Goal: Task Accomplishment & Management: Manage account settings

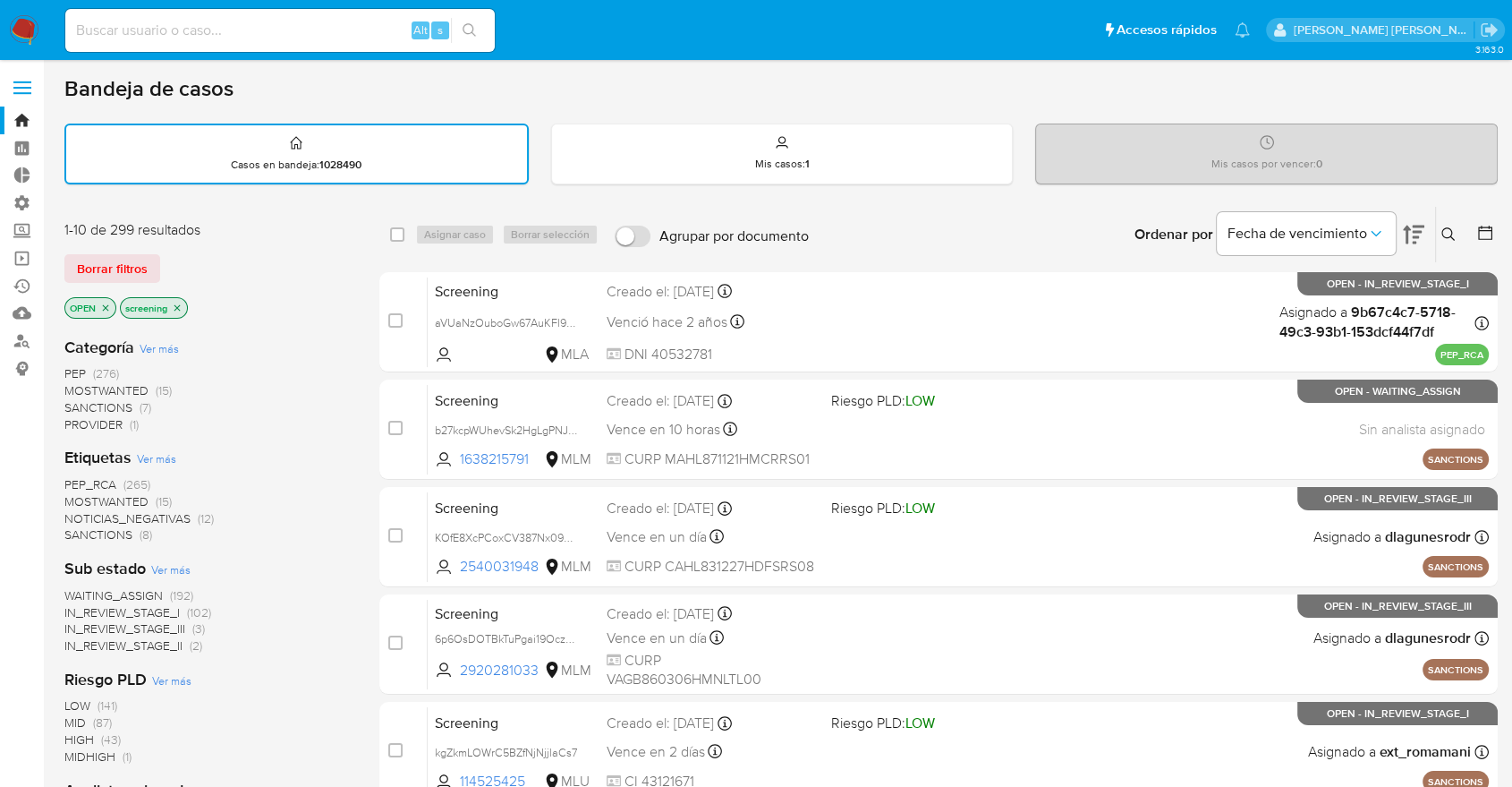
click at [79, 531] on span "SANCTIONS" at bounding box center [99, 533] width 68 height 18
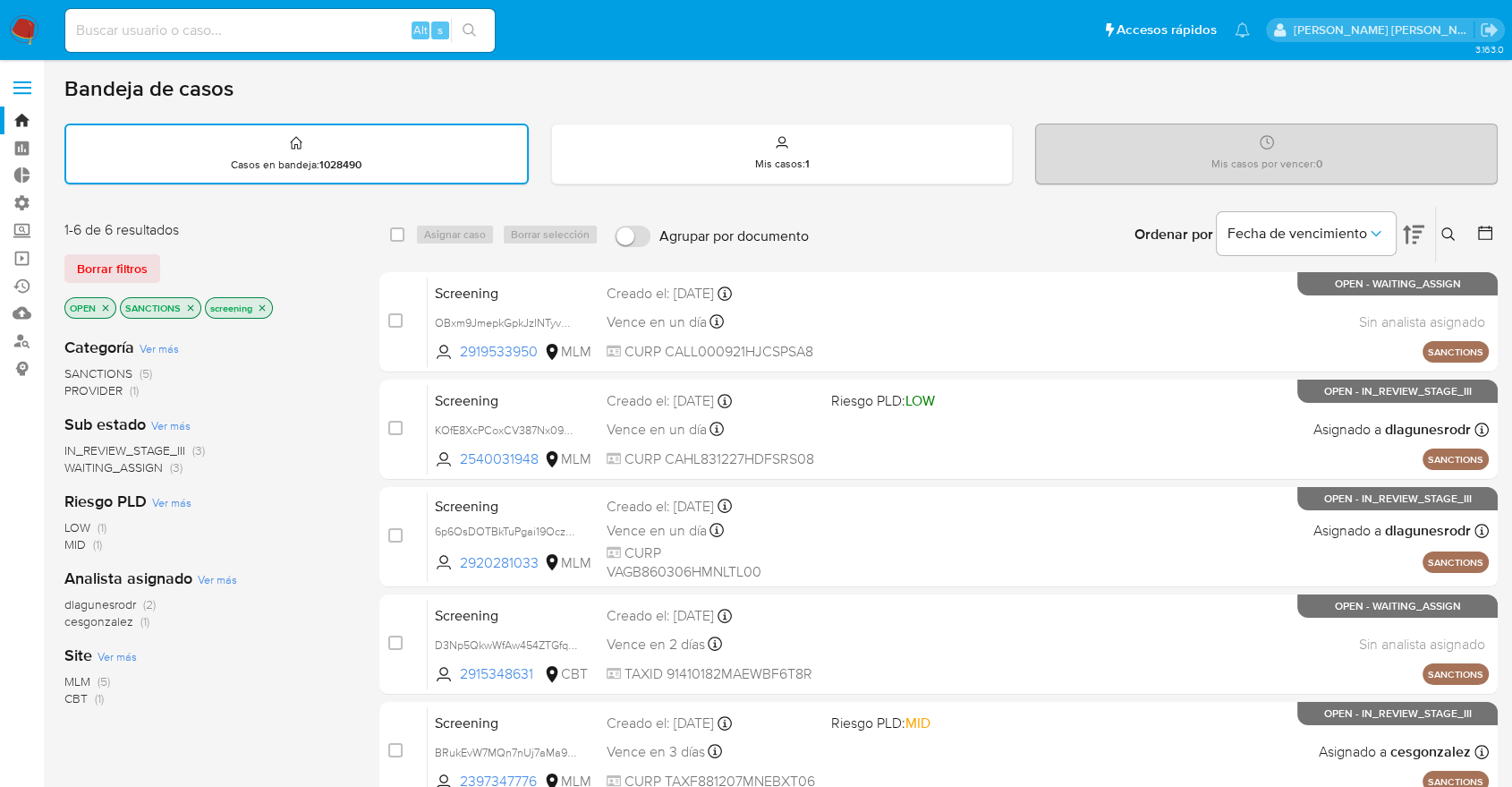
click at [193, 303] on icon "close-filter" at bounding box center [191, 308] width 11 height 11
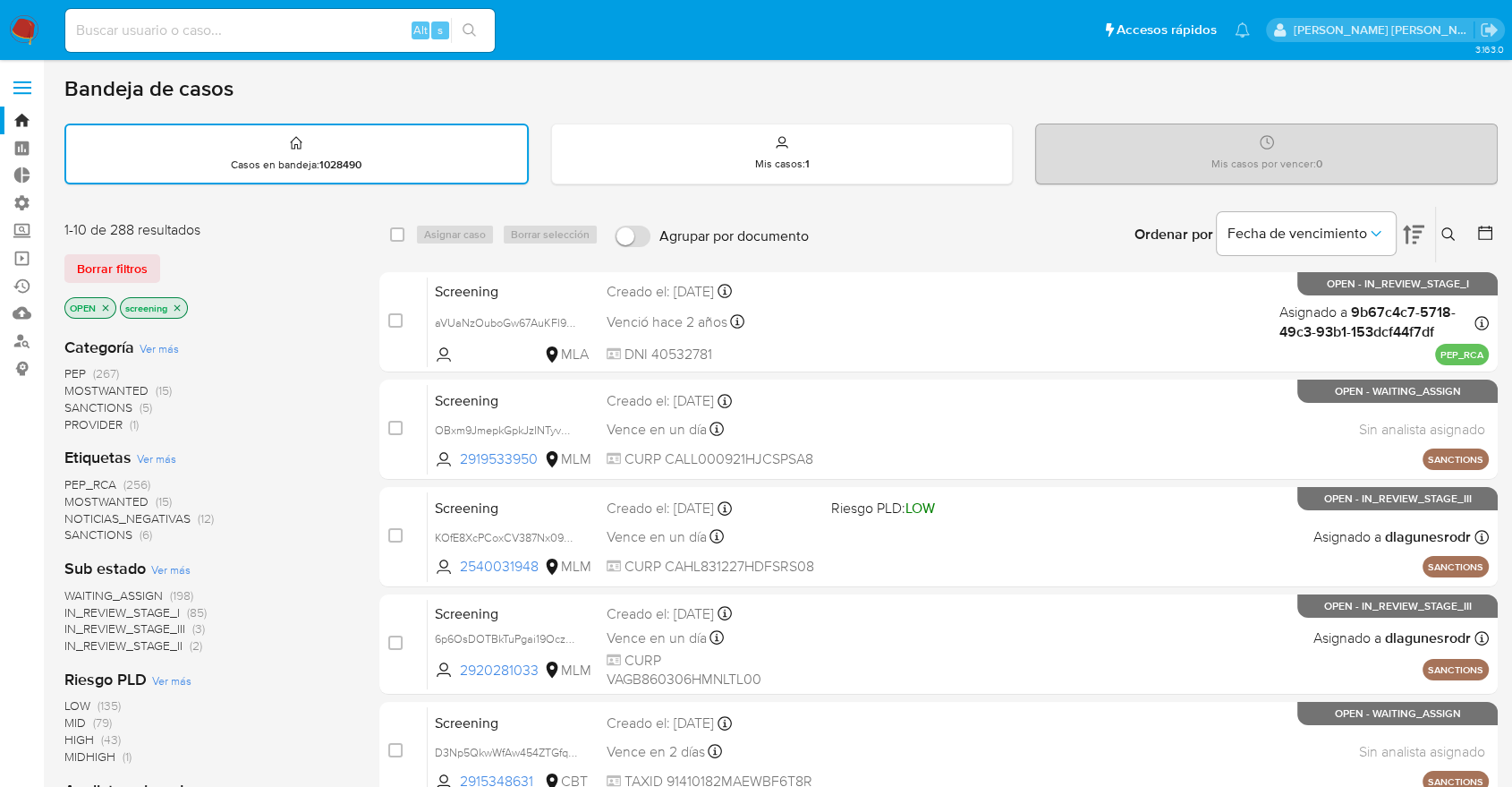
click at [72, 497] on span "MOSTWANTED" at bounding box center [106, 500] width 84 height 18
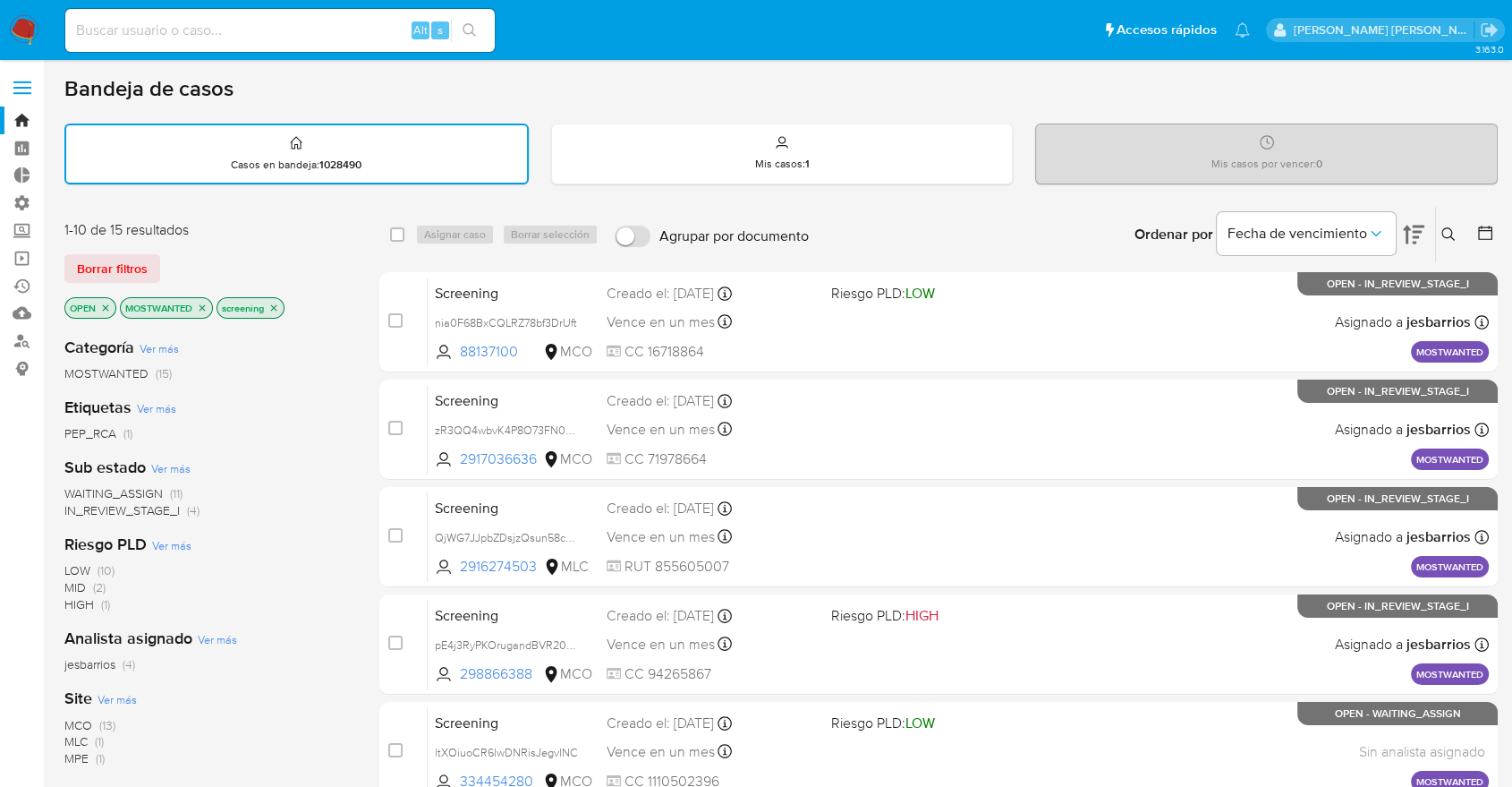
click at [200, 303] on icon "close-filter" at bounding box center [202, 308] width 11 height 11
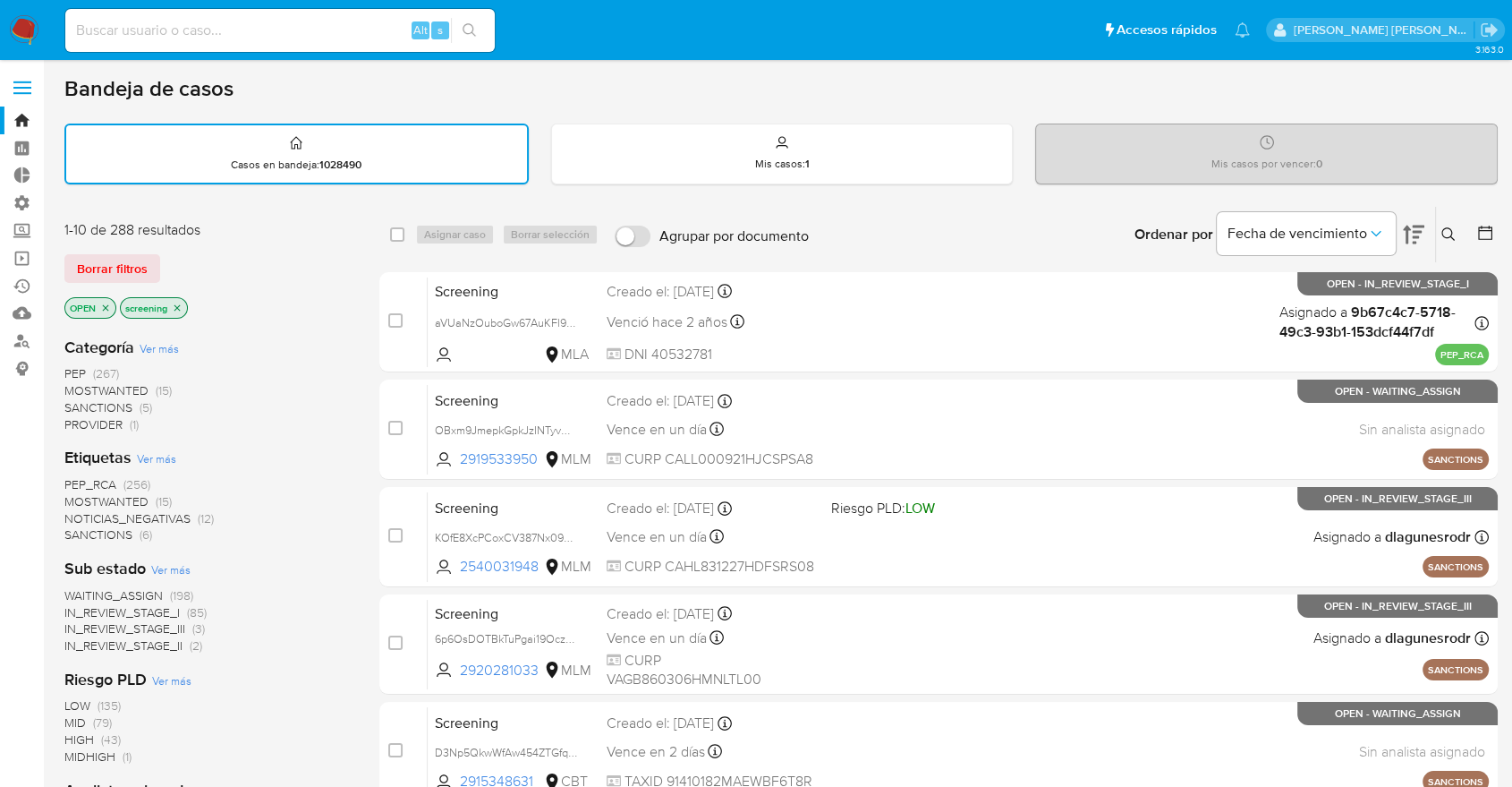
click at [72, 482] on span "PEP_RCA" at bounding box center [90, 483] width 52 height 18
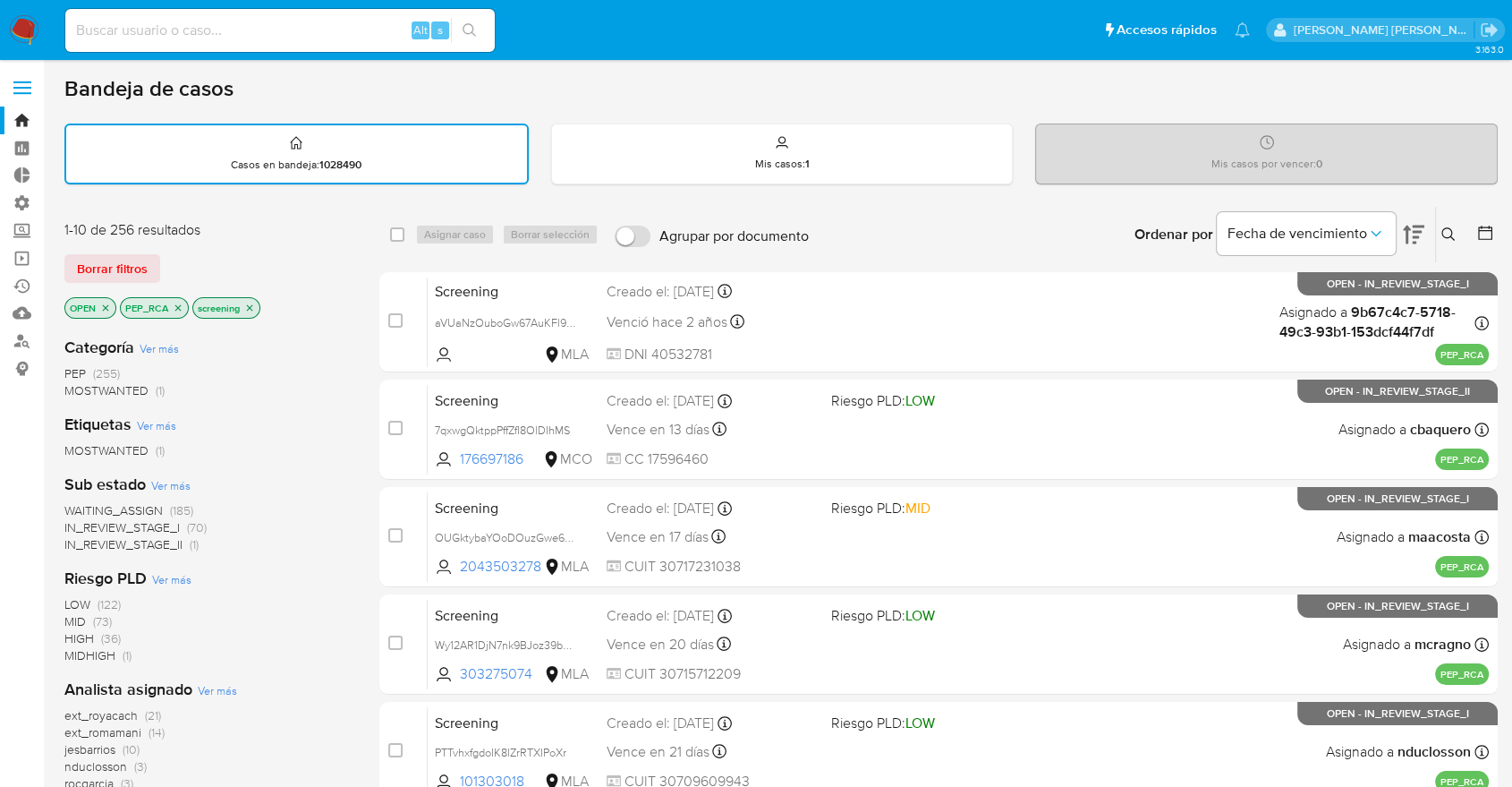
click at [177, 309] on icon "close-filter" at bounding box center [178, 308] width 11 height 11
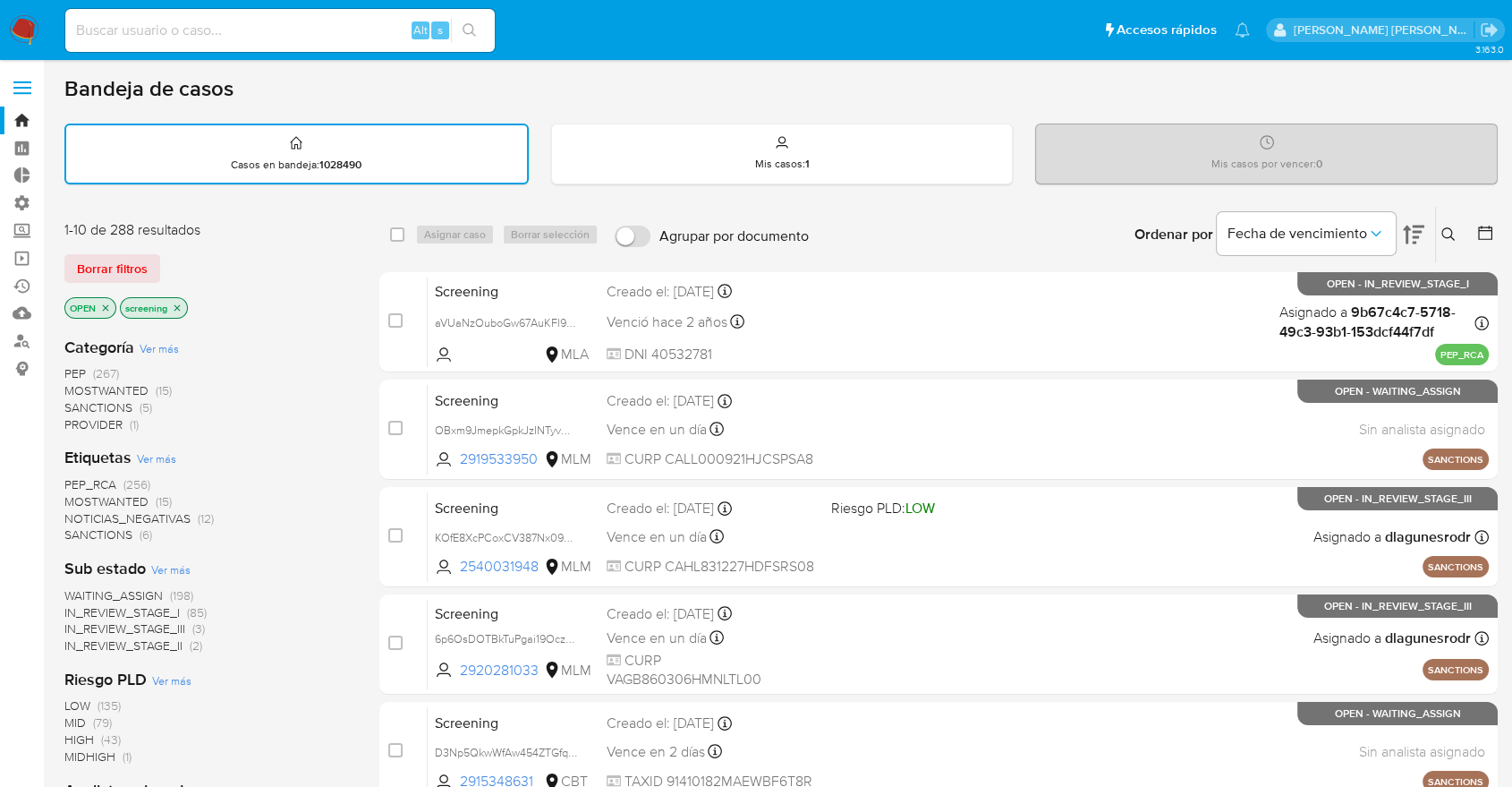
click at [179, 265] on div "Borrar filtros" at bounding box center [208, 268] width 286 height 29
click at [173, 255] on div "Borrar filtros" at bounding box center [208, 268] width 286 height 29
click at [168, 261] on div "Borrar filtros" at bounding box center [208, 268] width 286 height 29
click at [164, 256] on div "Borrar filtros" at bounding box center [208, 268] width 286 height 29
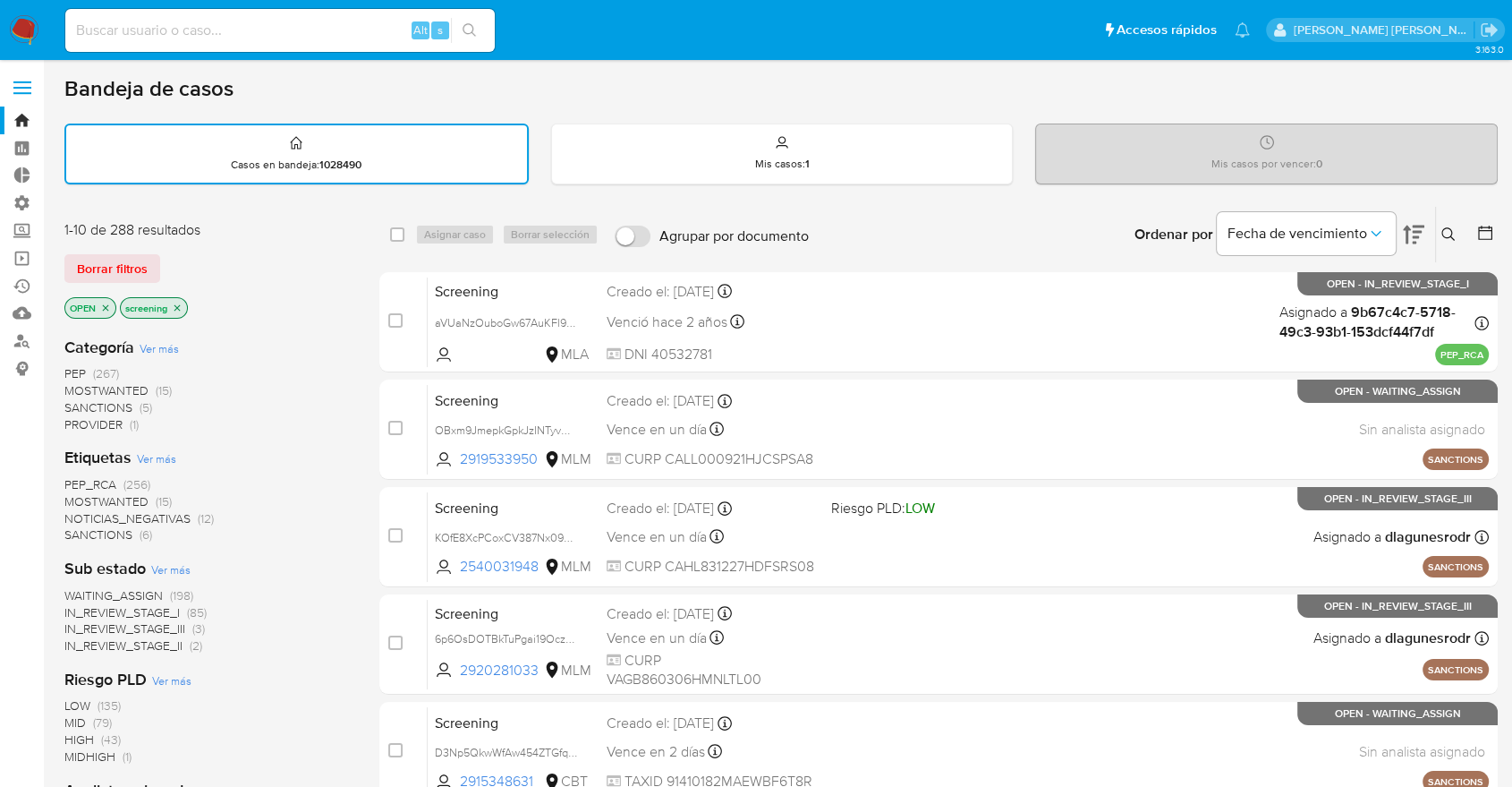
click at [164, 256] on div "Borrar filtros" at bounding box center [208, 268] width 286 height 29
click at [162, 256] on div "Borrar filtros" at bounding box center [208, 268] width 286 height 29
click at [70, 528] on span "SANCTIONS" at bounding box center [99, 533] width 68 height 18
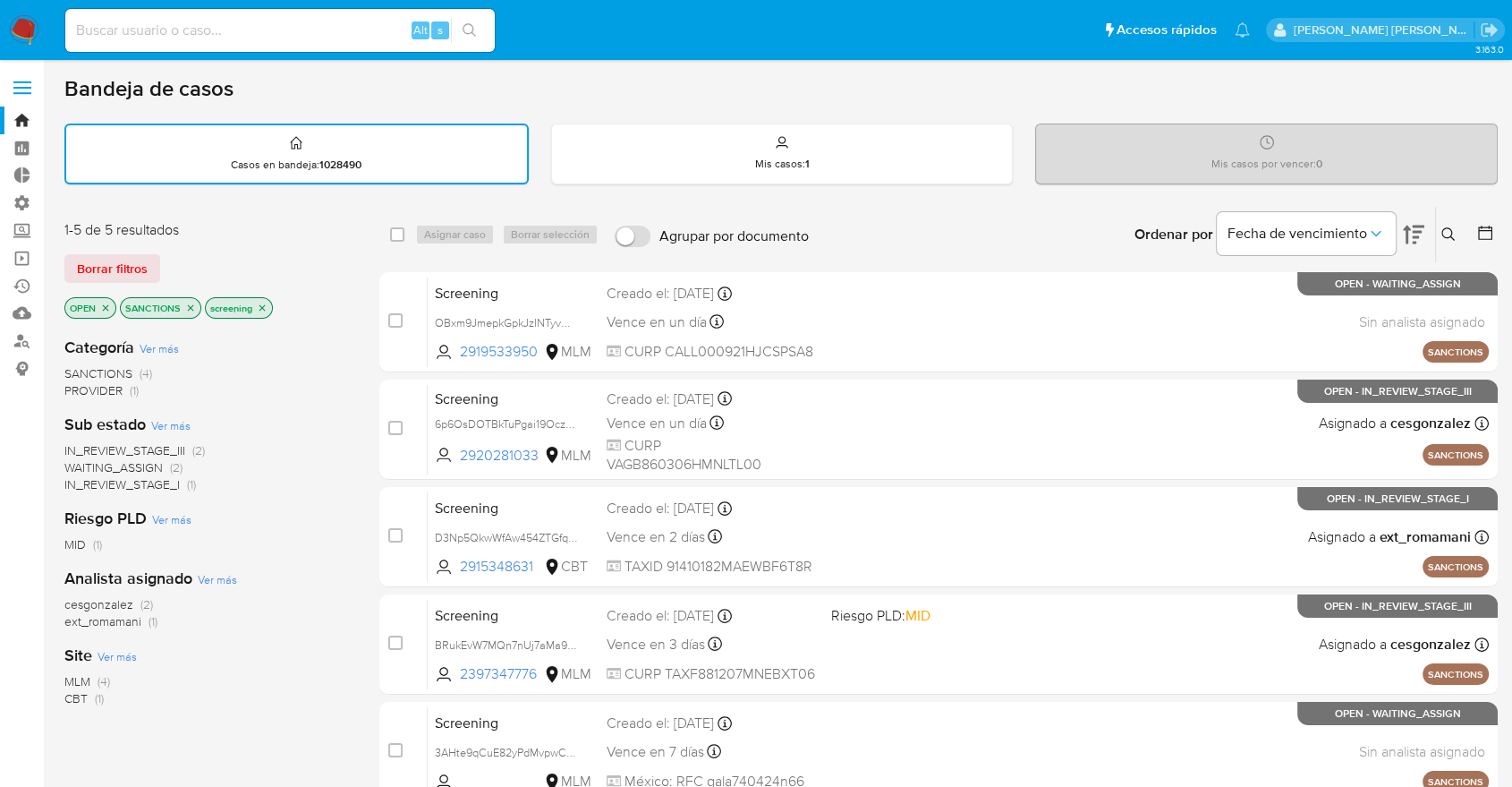
click at [73, 696] on span "CBT" at bounding box center [76, 698] width 23 height 18
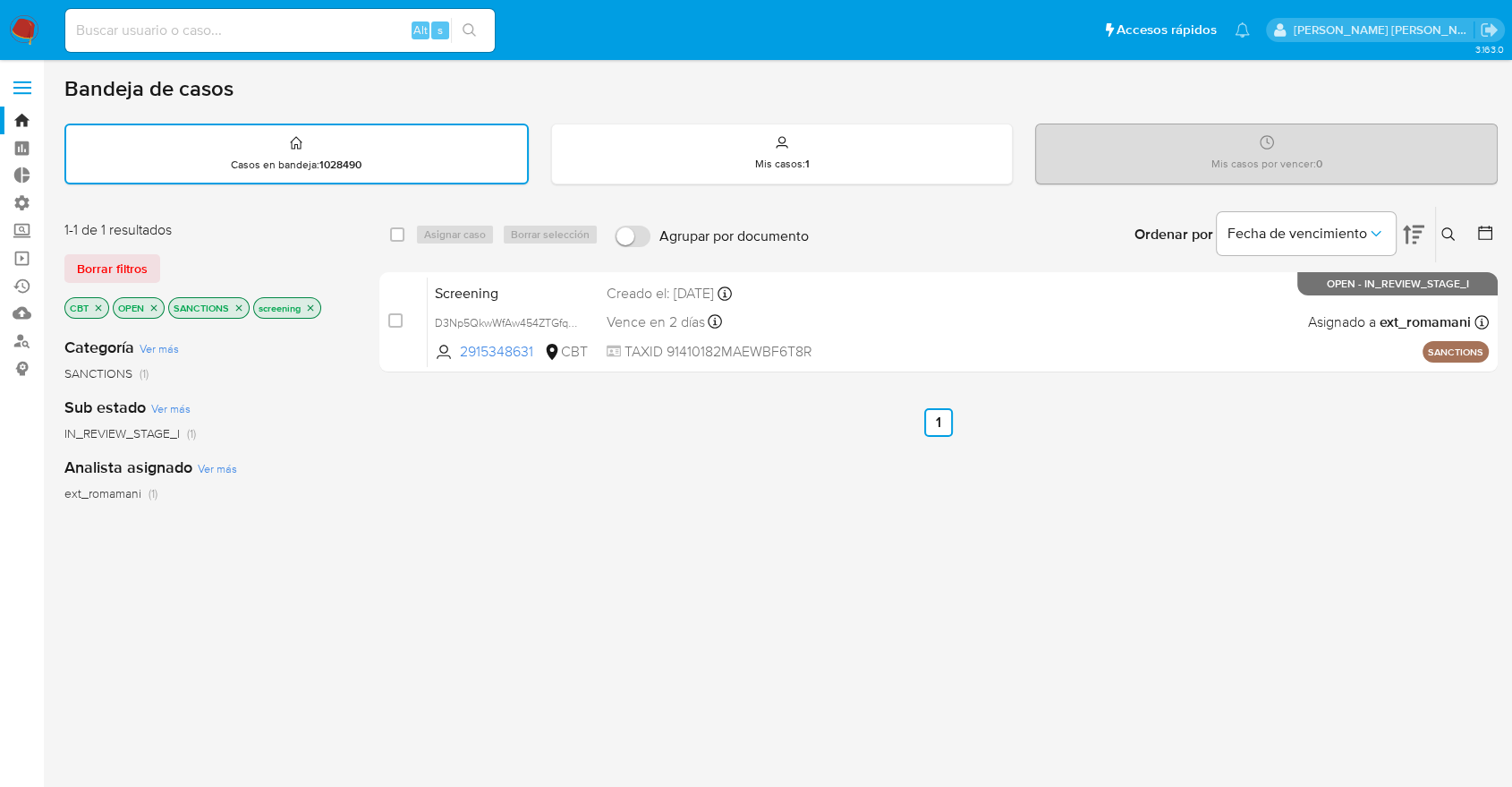
click at [98, 308] on icon "close-filter" at bounding box center [99, 308] width 11 height 11
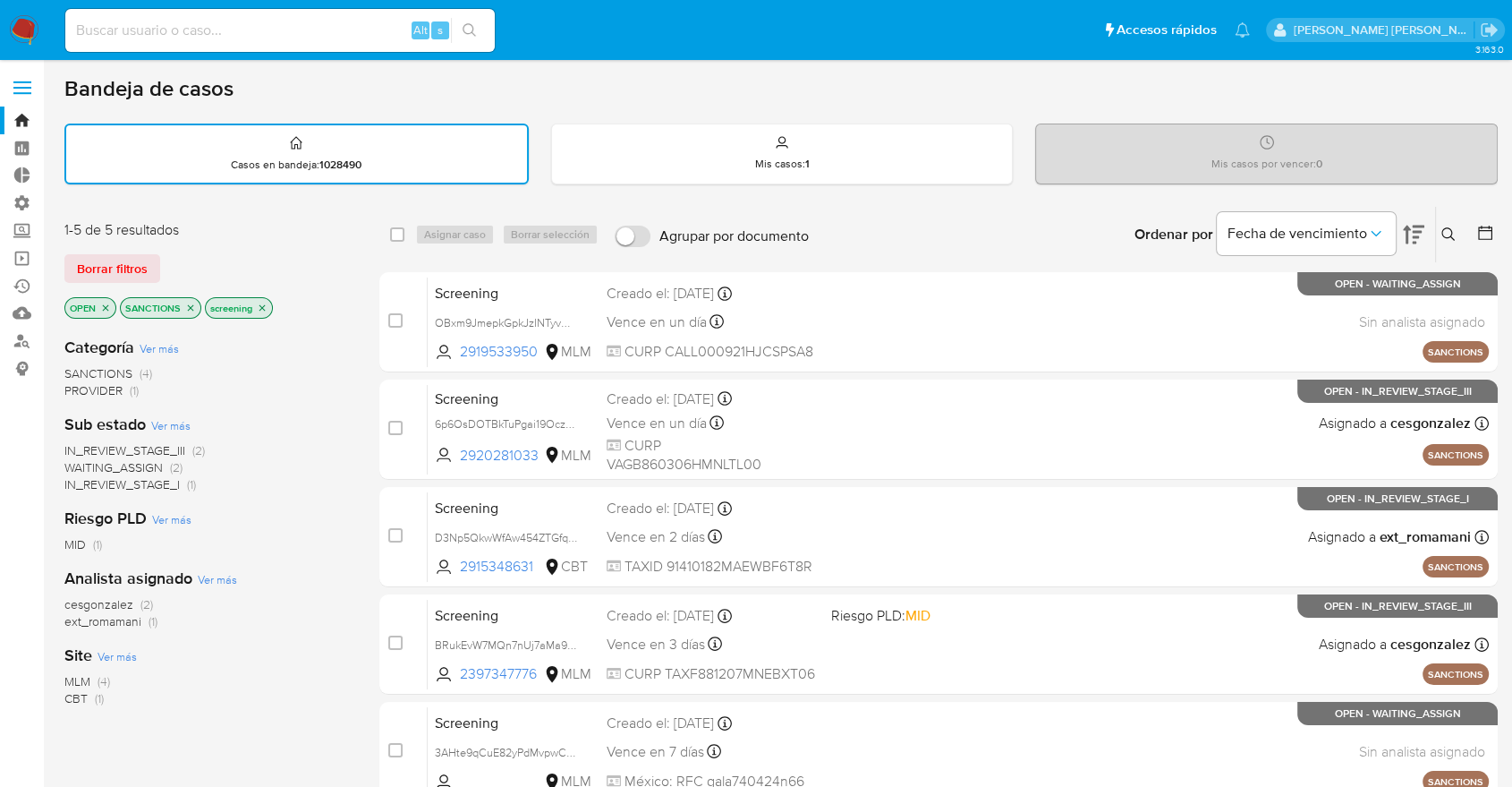
click at [187, 306] on icon "close-filter" at bounding box center [191, 308] width 11 height 11
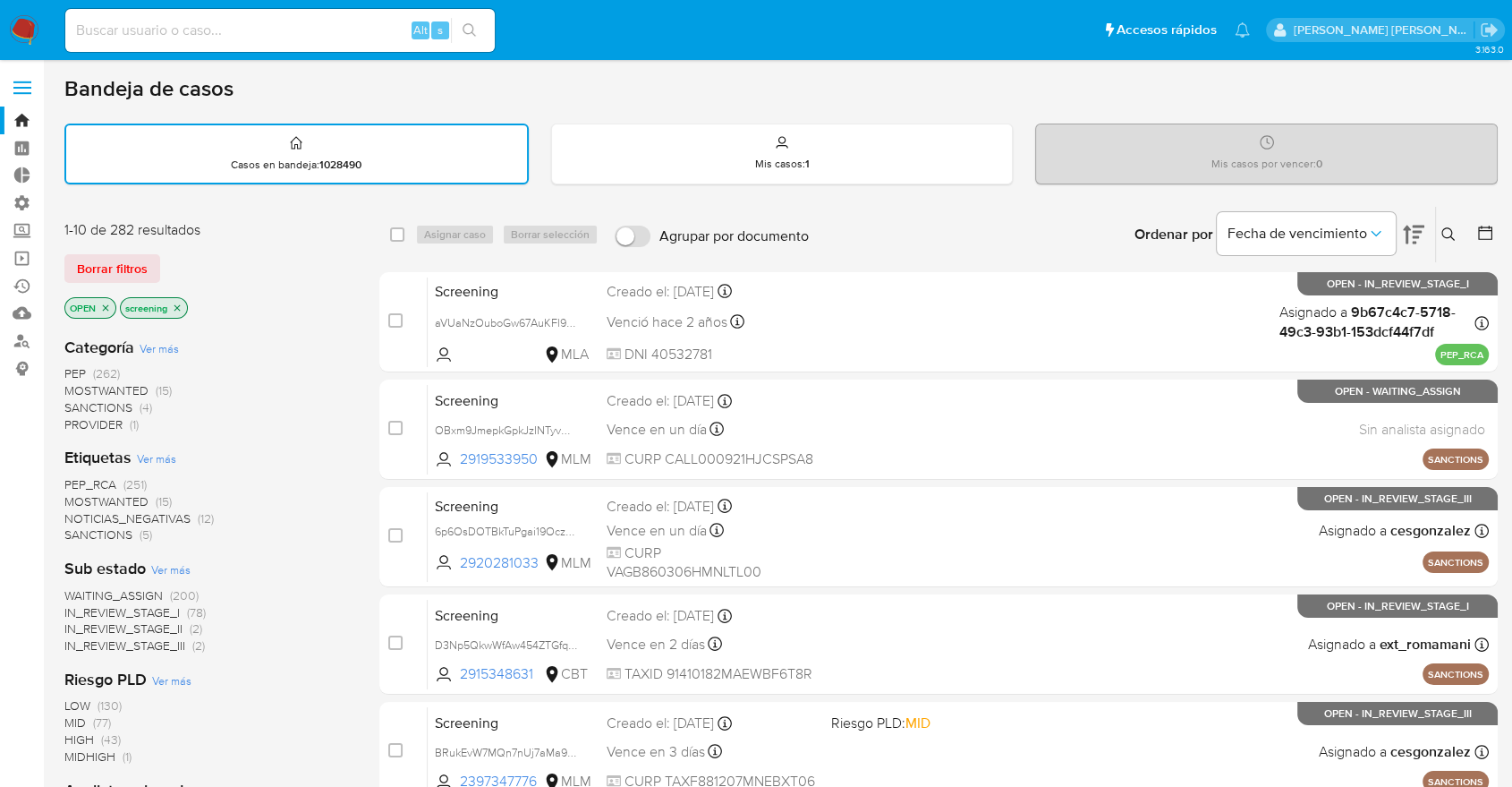
click at [209, 256] on div "Borrar filtros" at bounding box center [208, 268] width 286 height 29
click at [78, 495] on span "MOSTWANTED" at bounding box center [106, 500] width 84 height 18
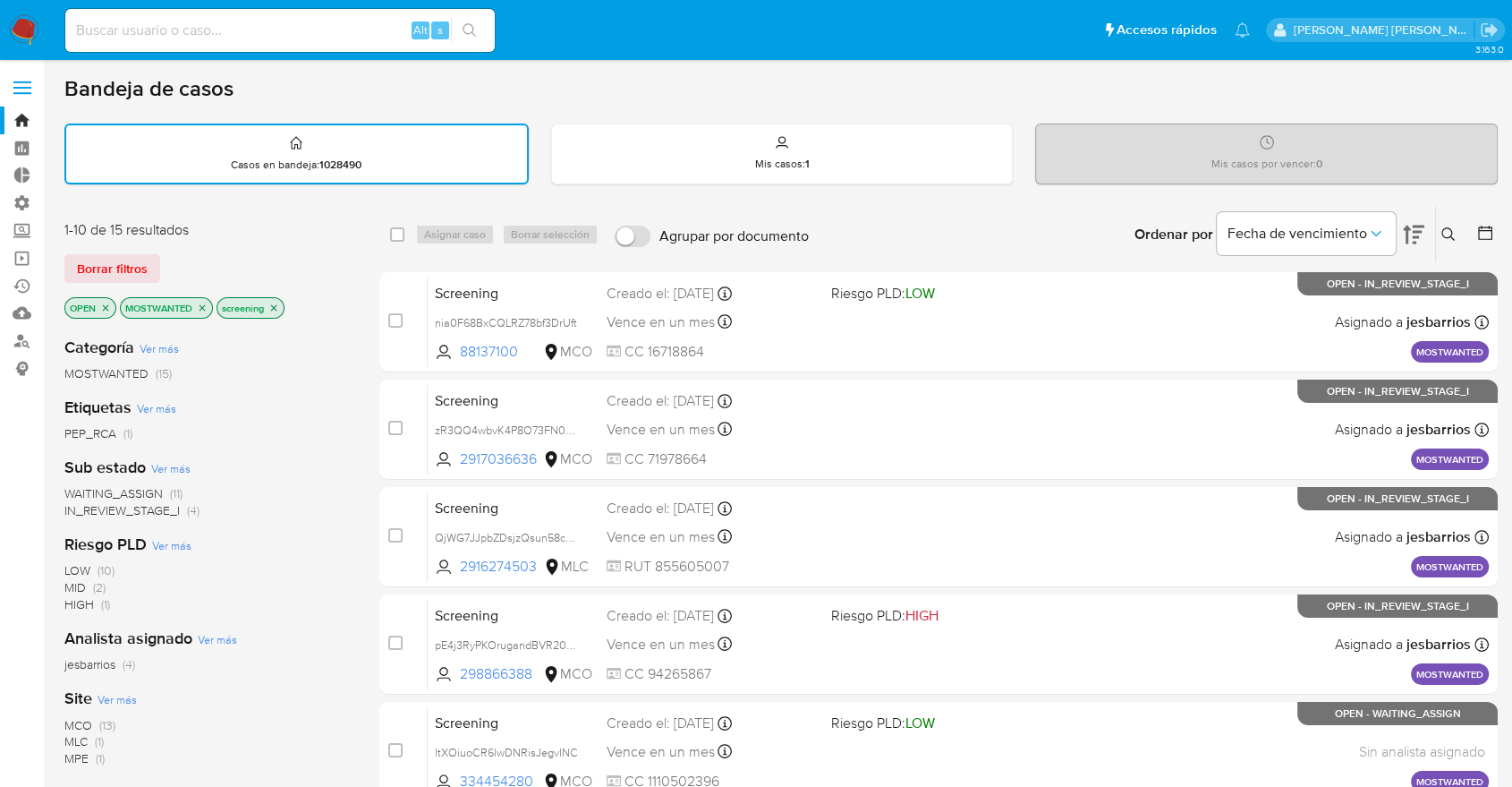
click at [78, 486] on span "WAITING_ASSIGN" at bounding box center [113, 493] width 99 height 18
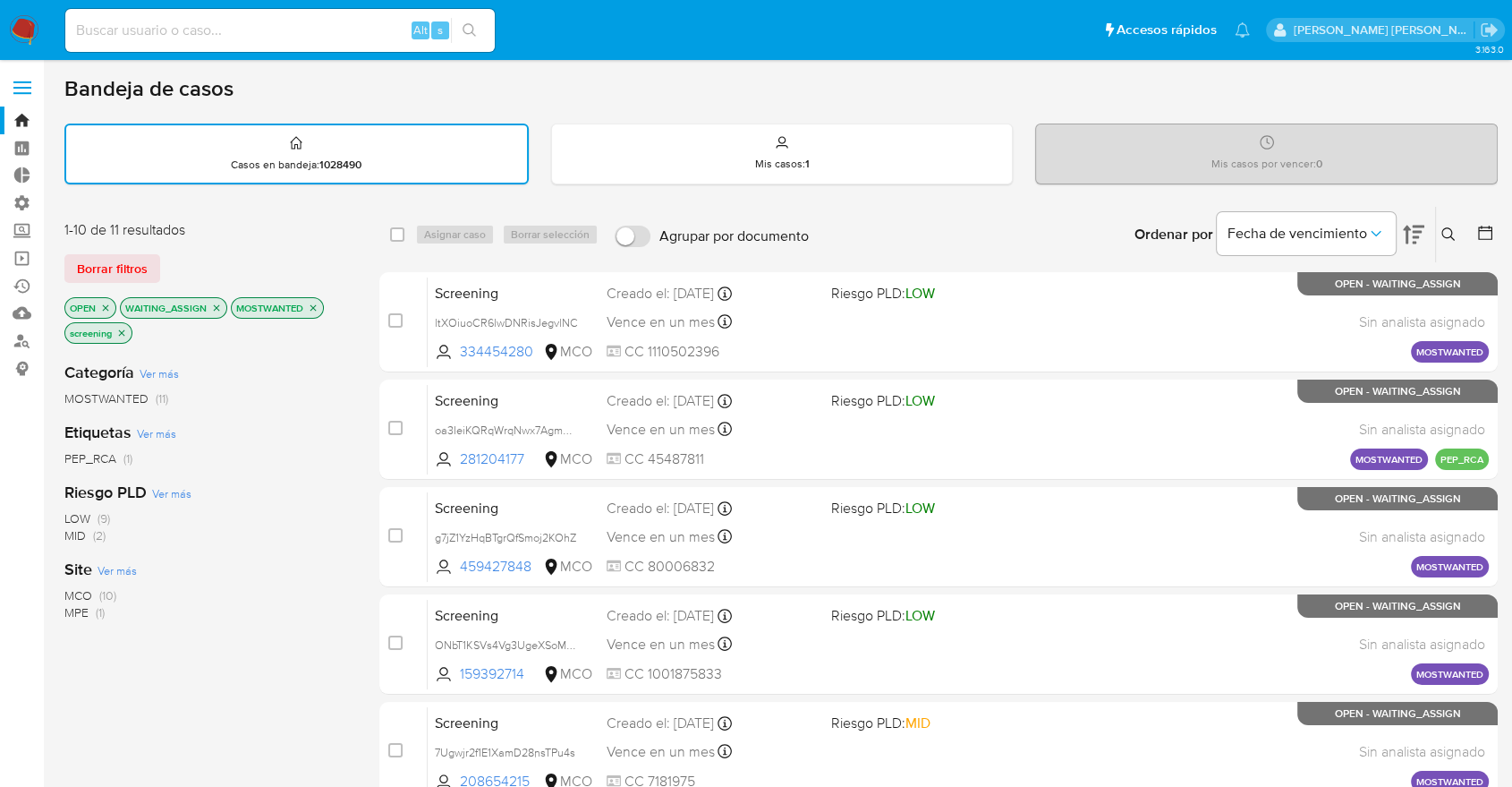
click at [218, 304] on icon "close-filter" at bounding box center [217, 307] width 6 height 6
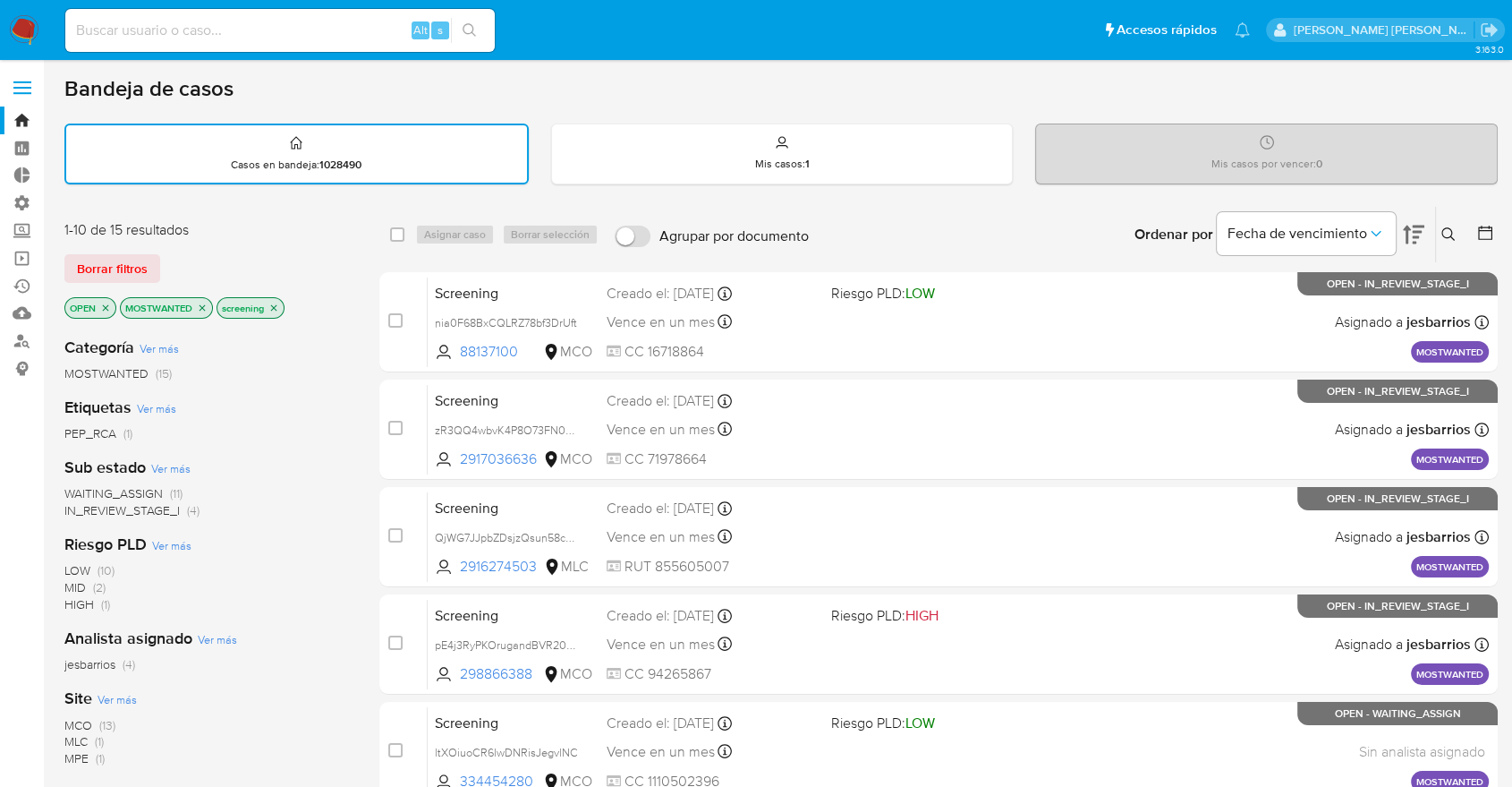
click at [203, 304] on icon "close-filter" at bounding box center [202, 308] width 11 height 11
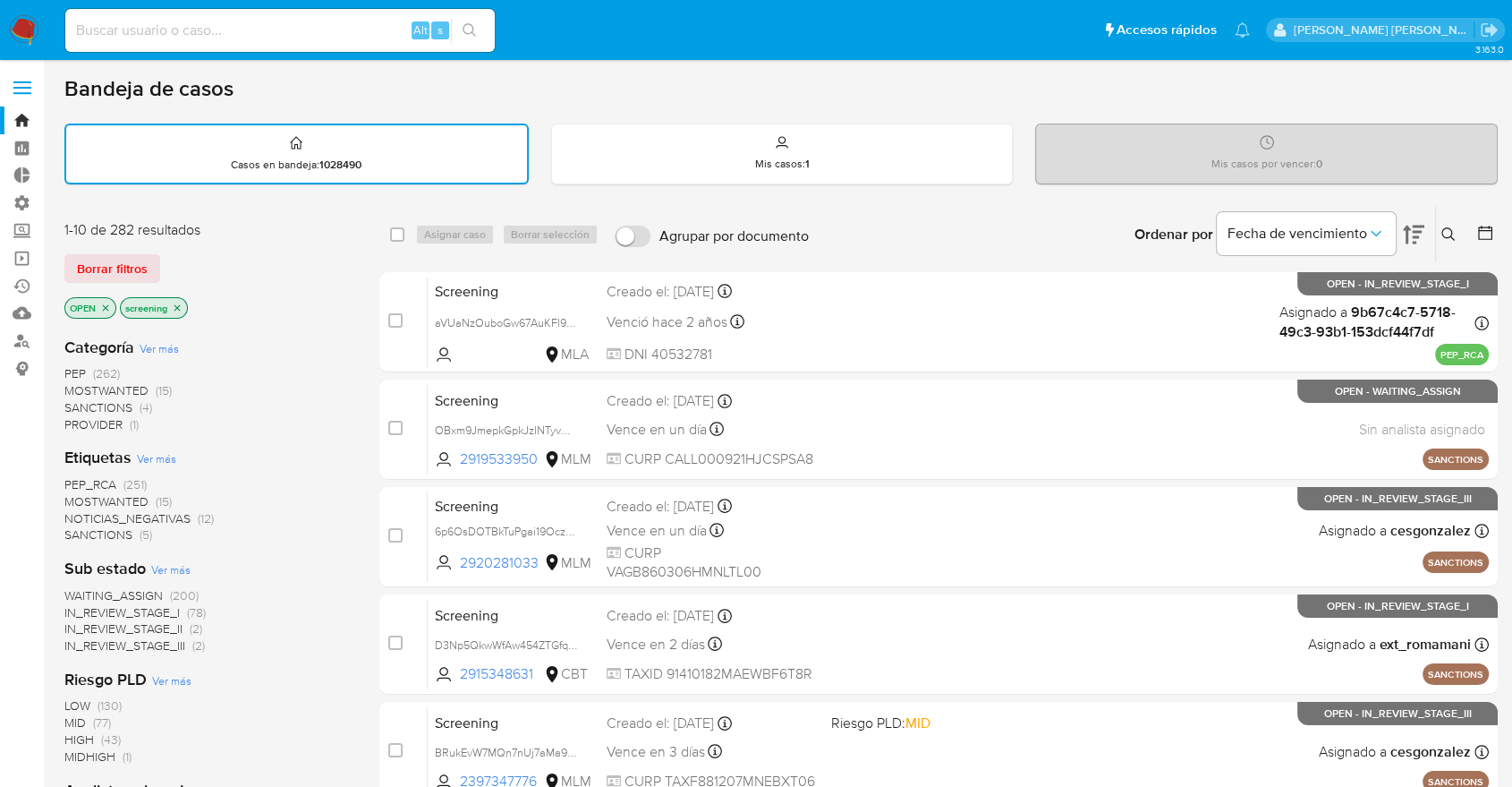
click at [71, 478] on span "PEP_RCA" at bounding box center [90, 483] width 52 height 18
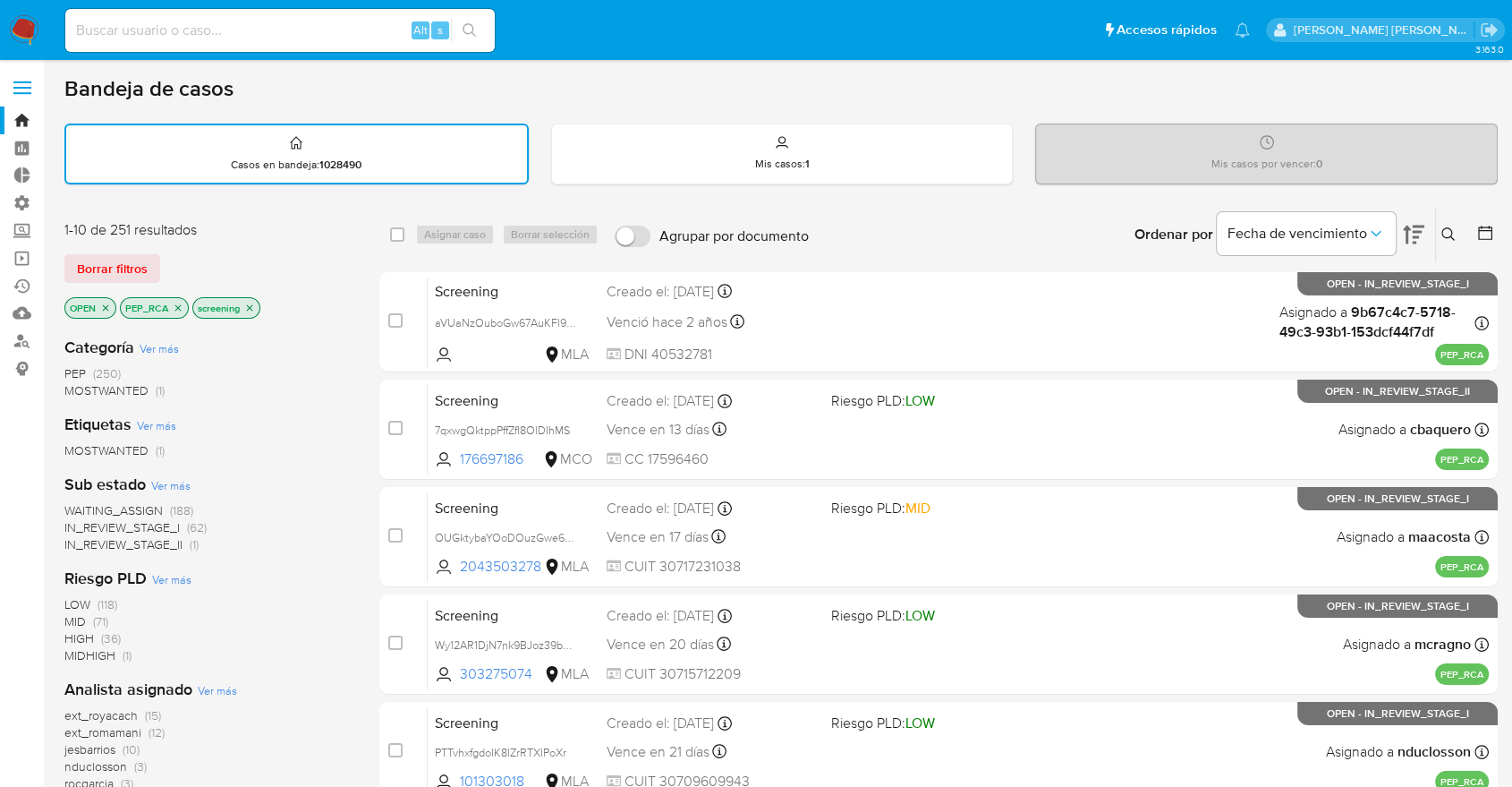
click at [78, 508] on span "WAITING_ASSIGN" at bounding box center [113, 509] width 99 height 18
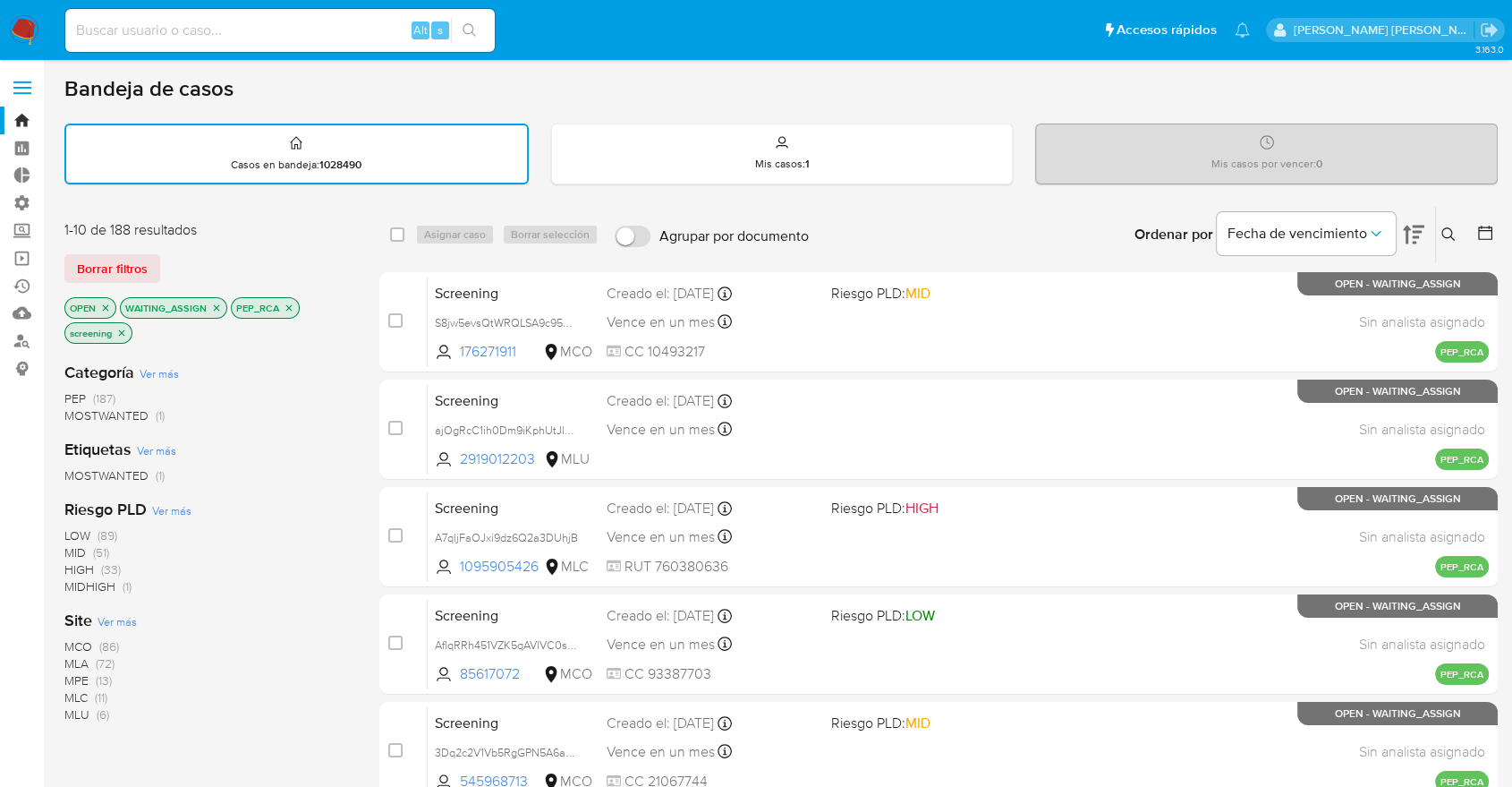
click at [107, 621] on span "Ver más" at bounding box center [117, 620] width 40 height 16
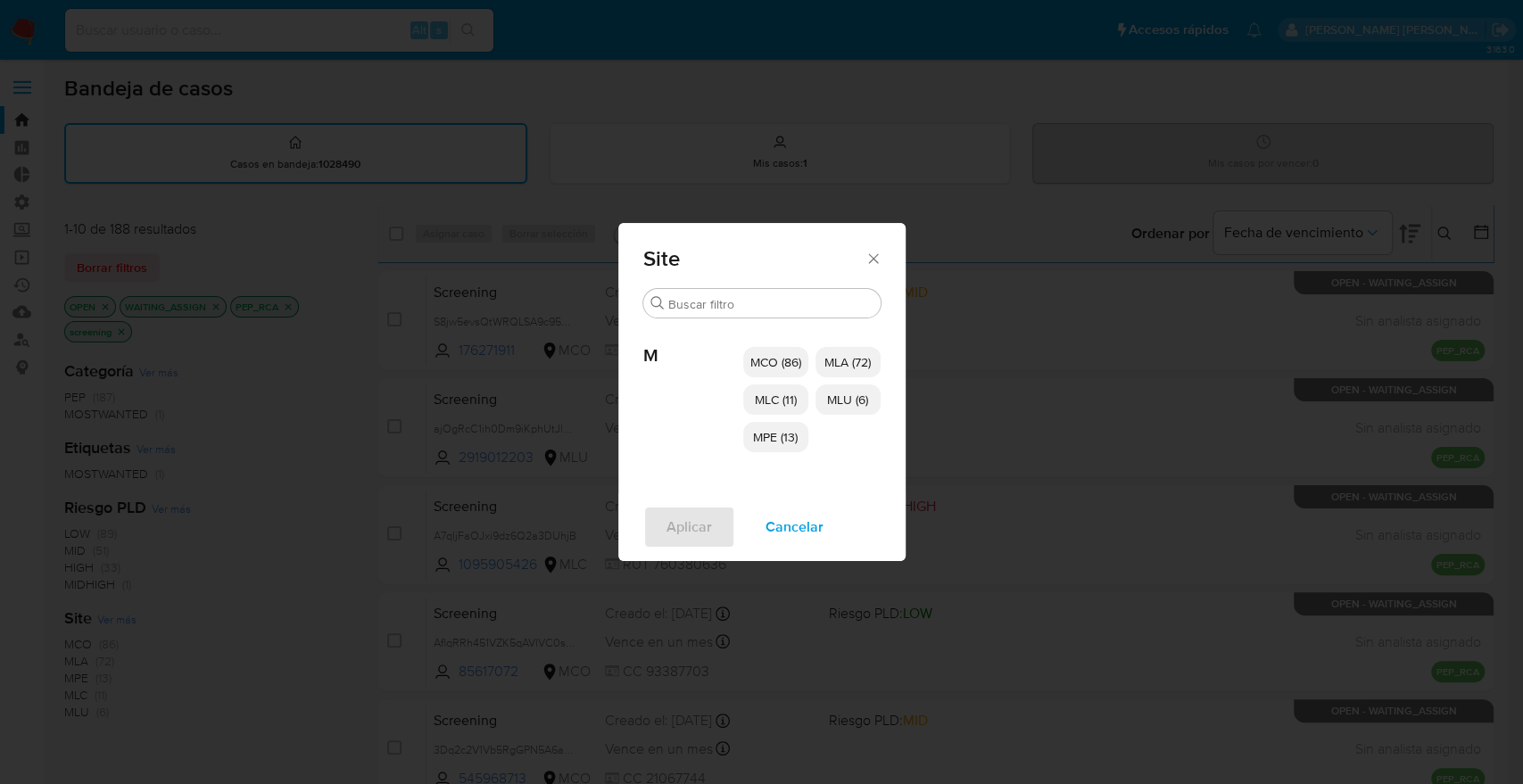
click at [751, 360] on span "MCO (86)" at bounding box center [775, 361] width 51 height 17
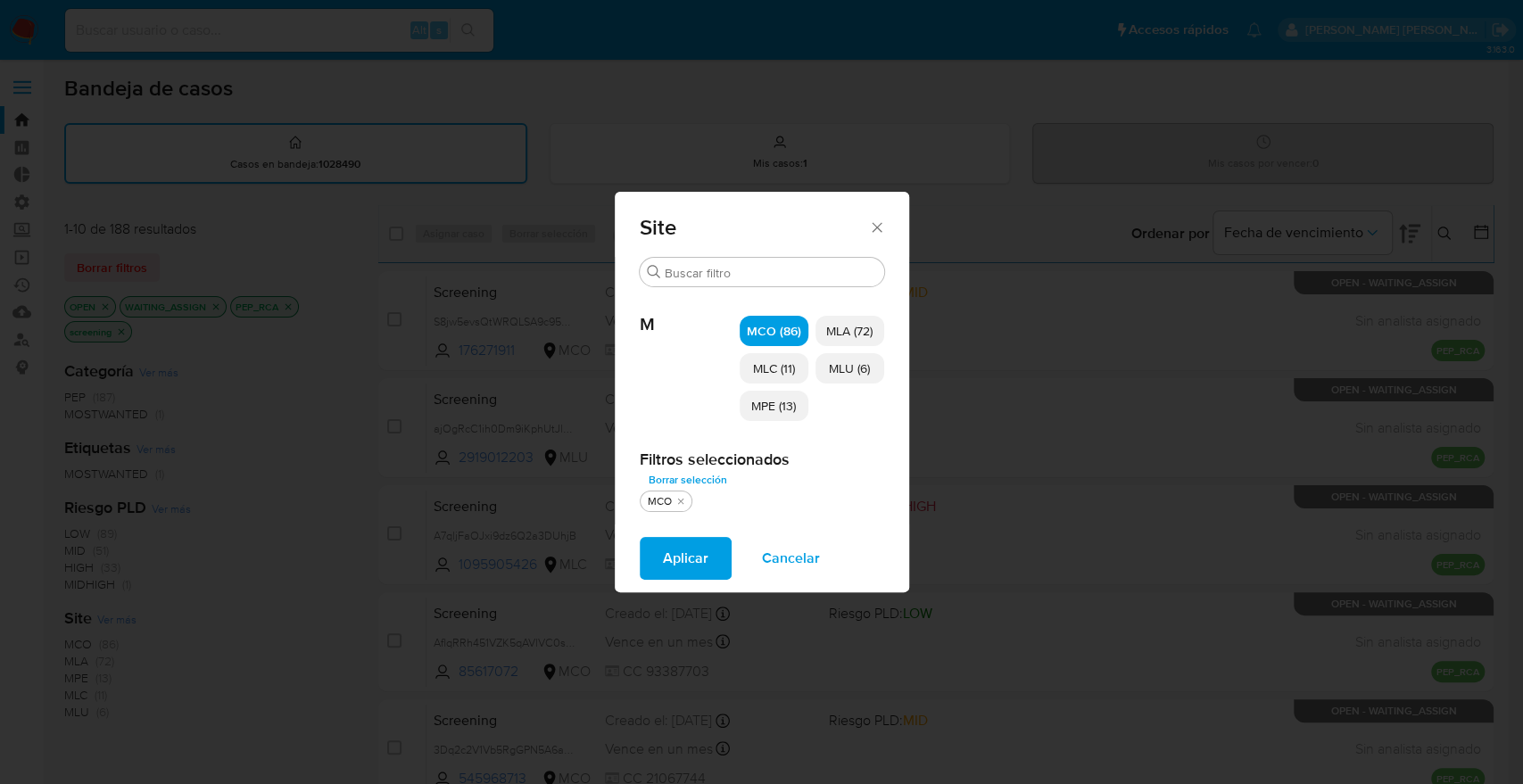
click at [762, 401] on span "MPE (13)" at bounding box center [773, 405] width 44 height 17
click at [847, 326] on span "MLA (72)" at bounding box center [849, 330] width 46 height 17
click at [877, 337] on p "MLA (72)" at bounding box center [850, 330] width 69 height 30
click at [781, 362] on span "MLC (11)" at bounding box center [774, 368] width 42 height 17
click at [854, 369] on span "MLU (6)" at bounding box center [849, 368] width 41 height 17
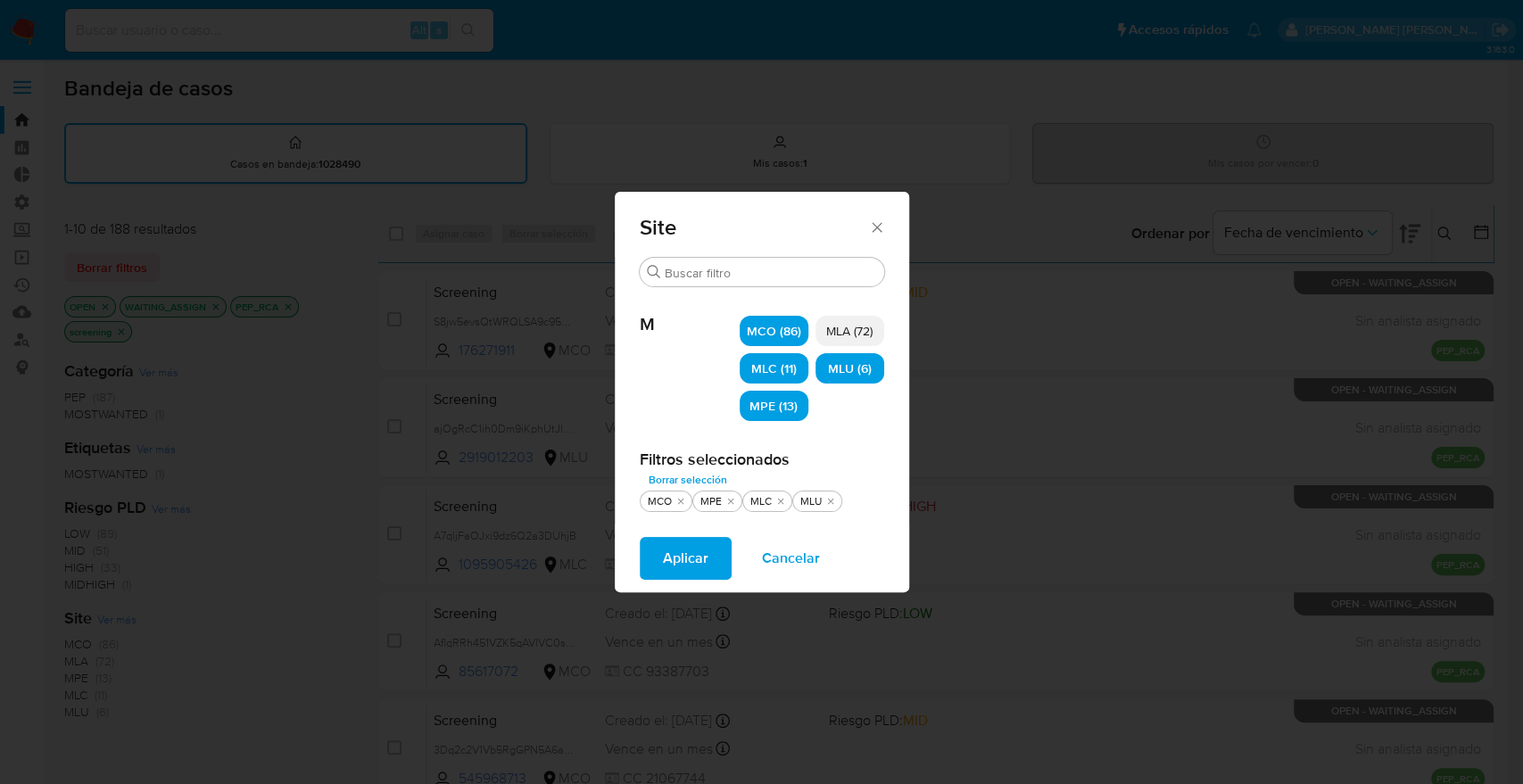
click at [713, 565] on button "Aplicar" at bounding box center [685, 558] width 92 height 43
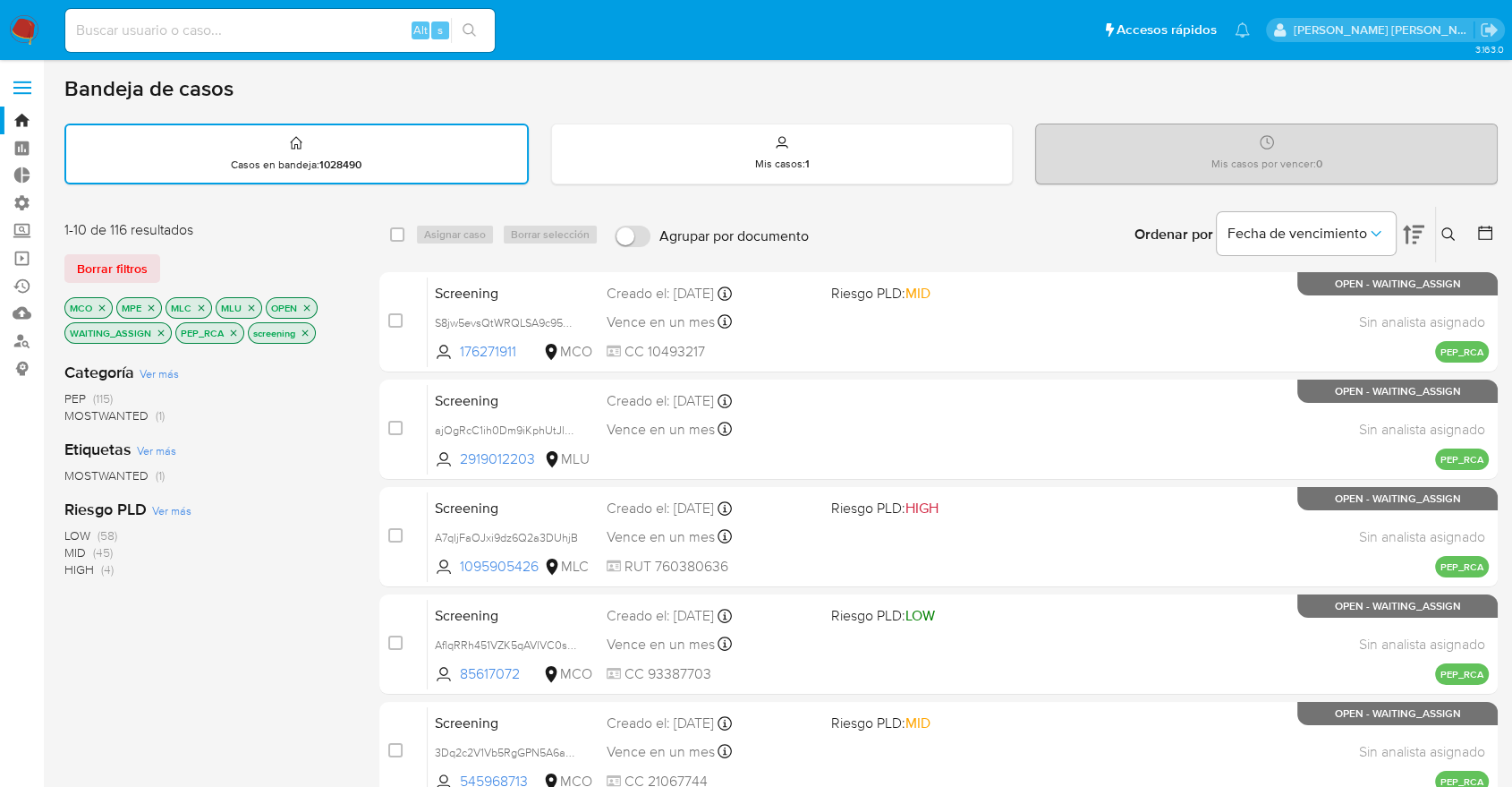
click at [267, 265] on div "Borrar filtros" at bounding box center [208, 268] width 286 height 29
click at [285, 256] on div "Borrar filtros" at bounding box center [208, 268] width 286 height 29
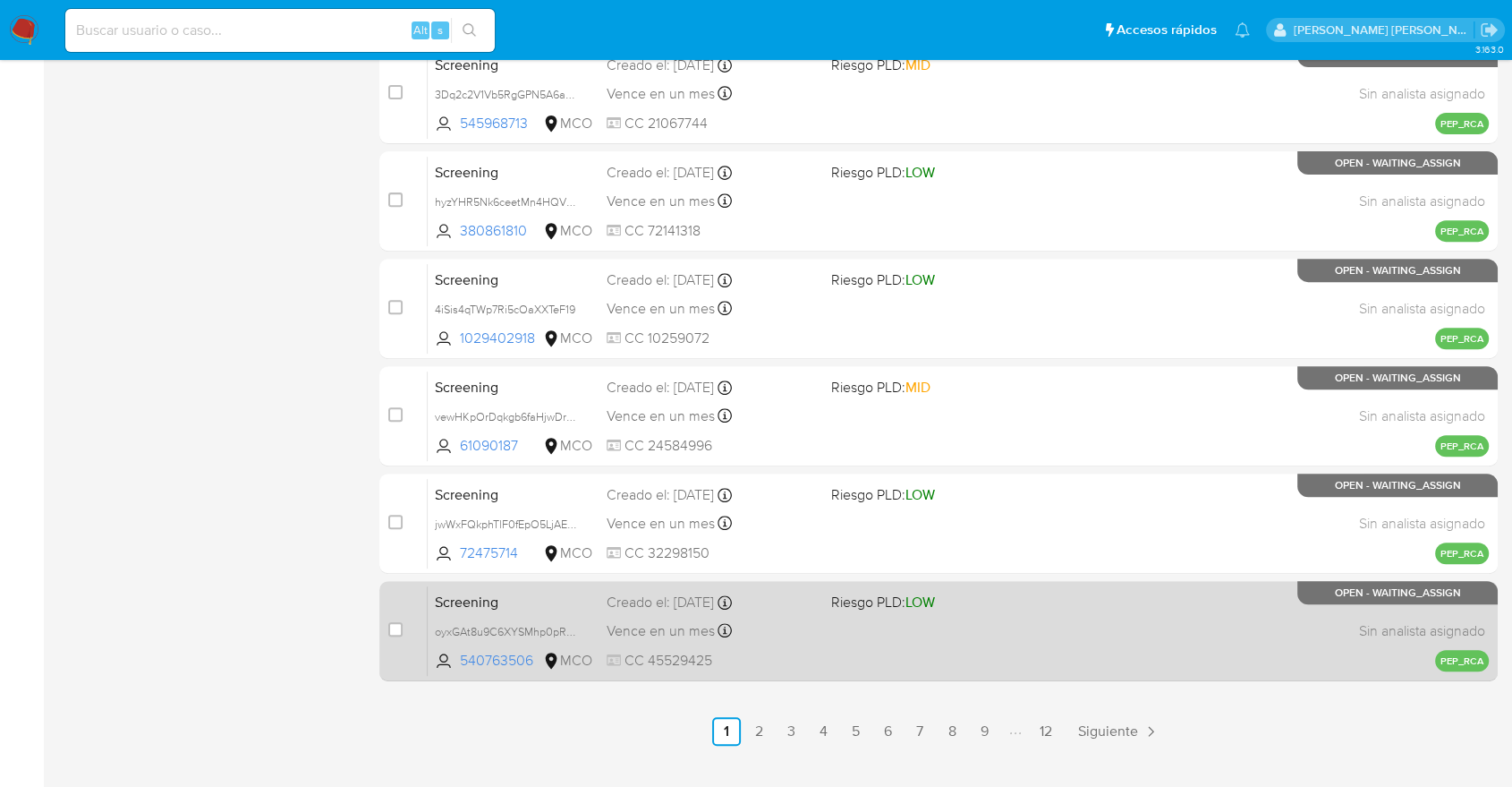
scroll to position [691, 0]
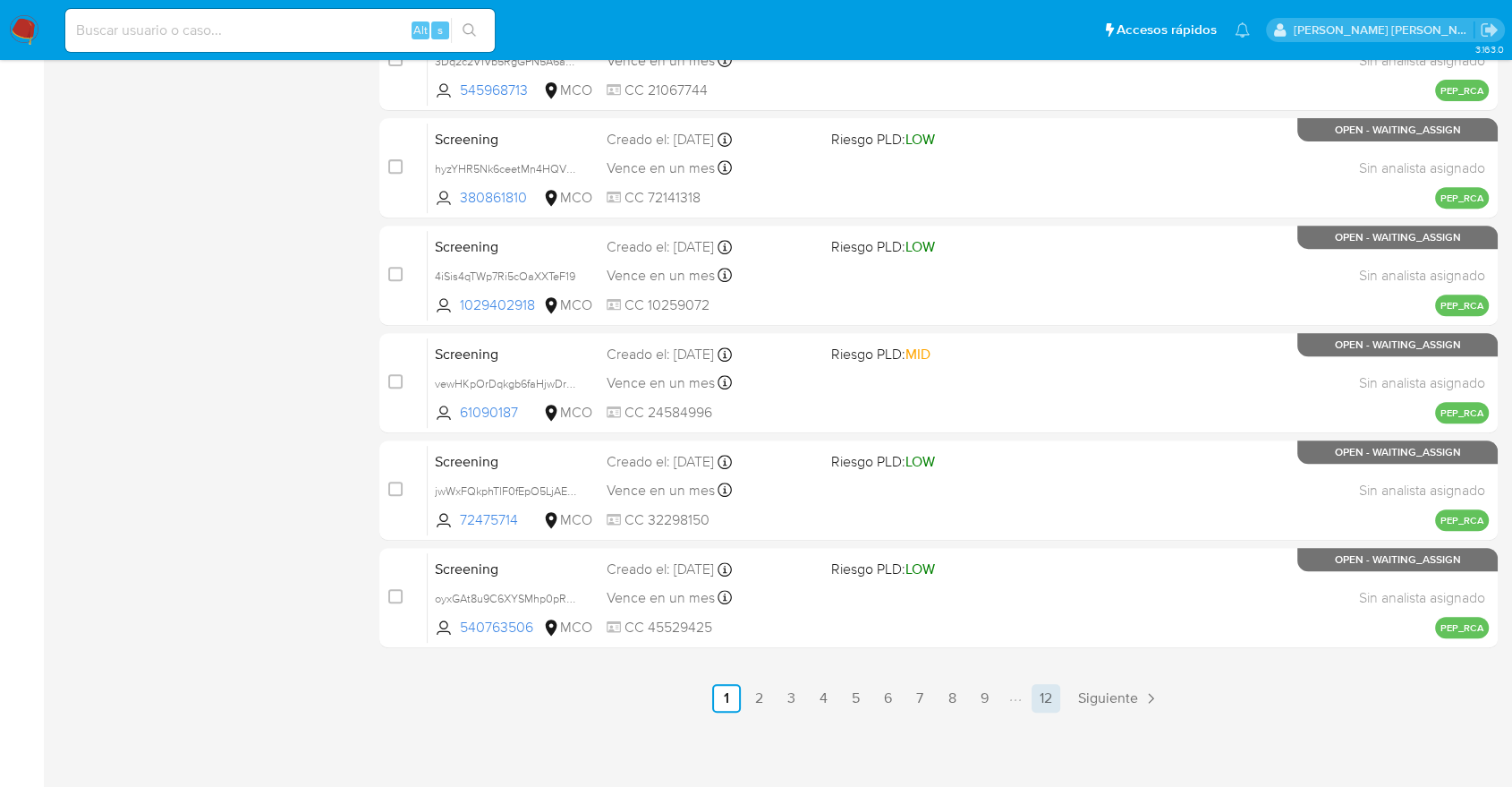
click at [1054, 699] on link "12" at bounding box center [1045, 698] width 29 height 29
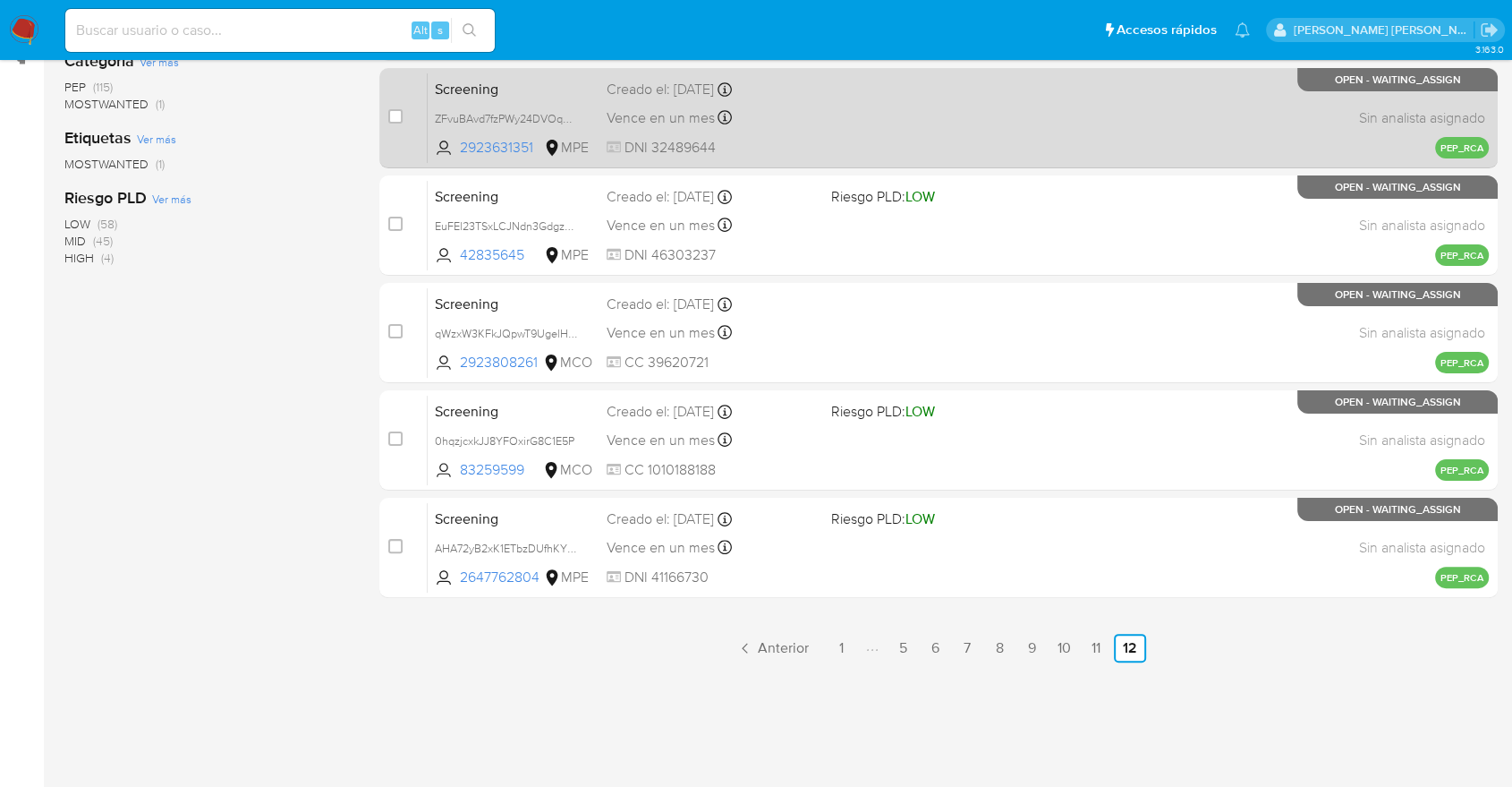
scroll to position [329, 0]
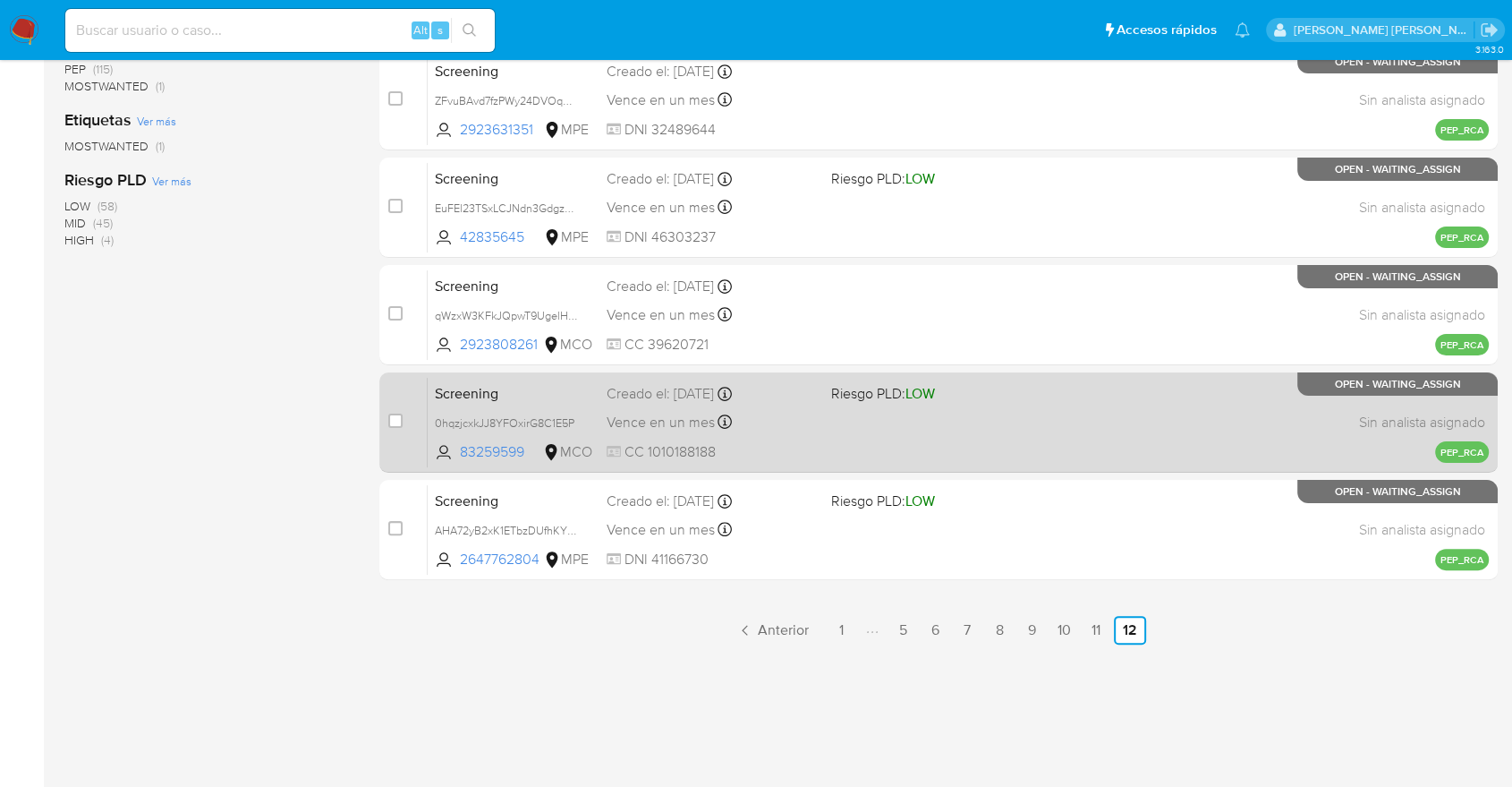
click at [517, 399] on span "Screening" at bounding box center [513, 391] width 158 height 23
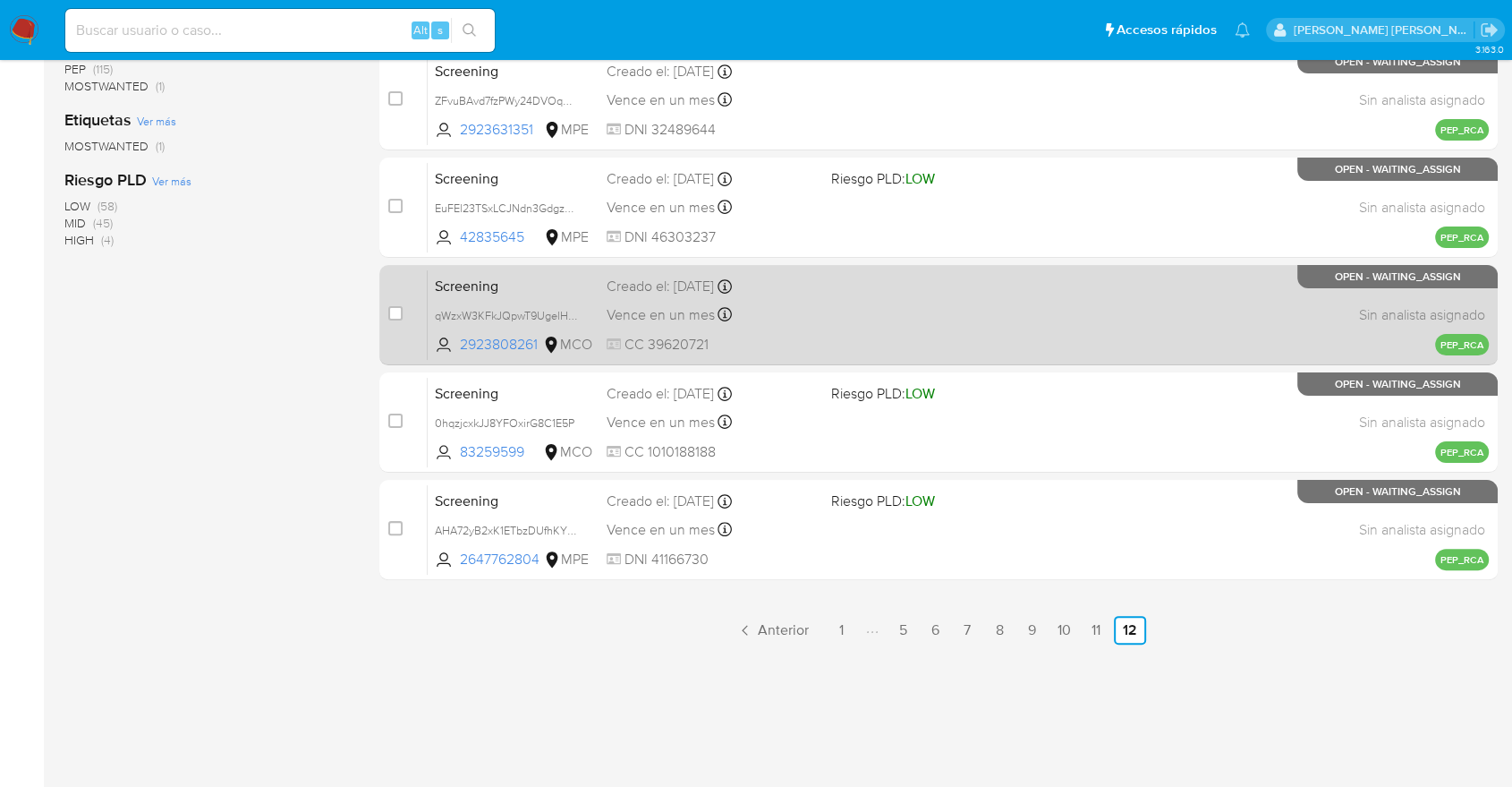
click at [544, 294] on div "Screening qWzxW3KFkJQpwT9UgelHzasC 2923808261 MCO Creado el: 13/10/2025 Creado …" at bounding box center [958, 315] width 1061 height 90
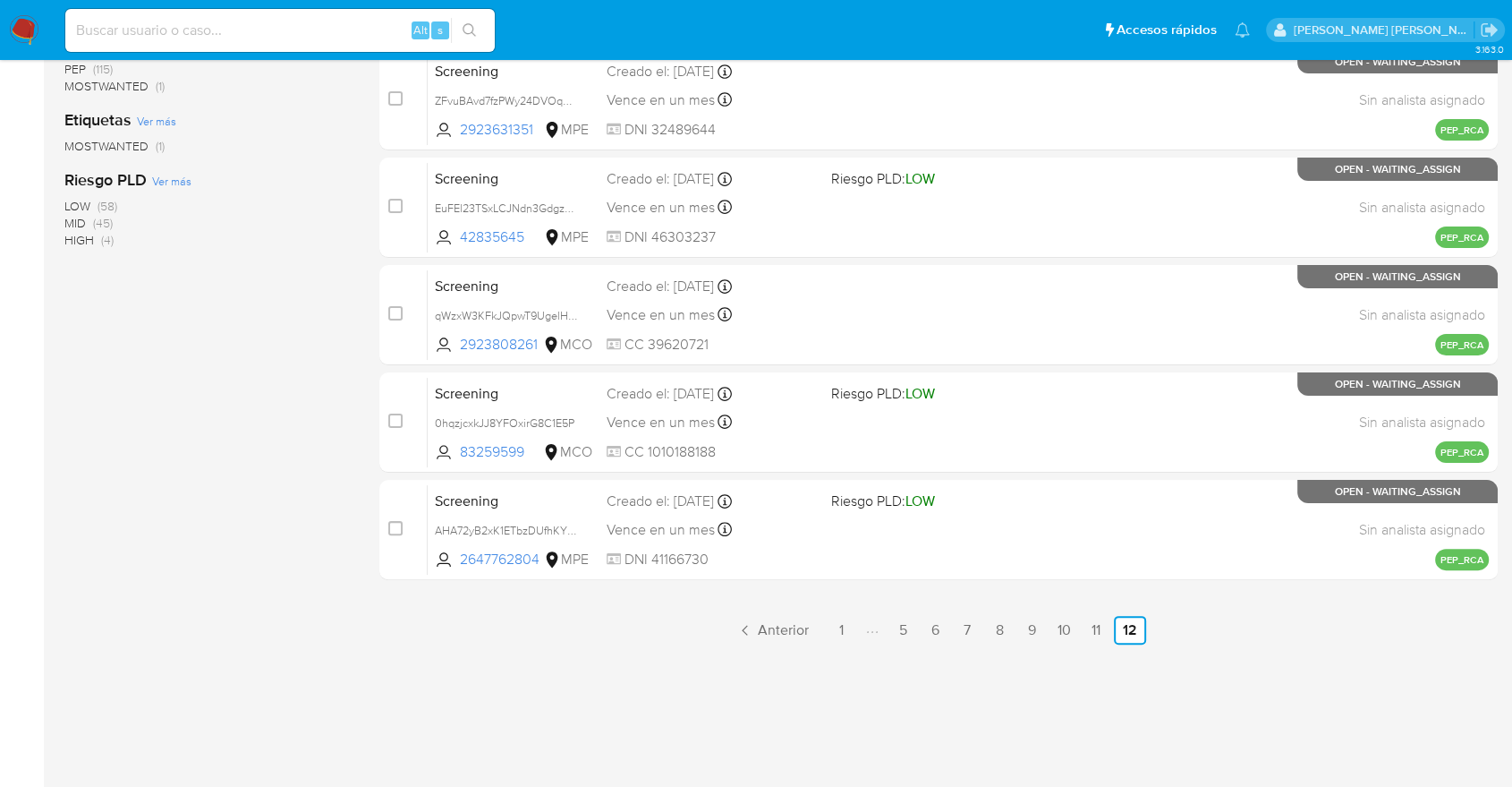
scroll to position [0, 0]
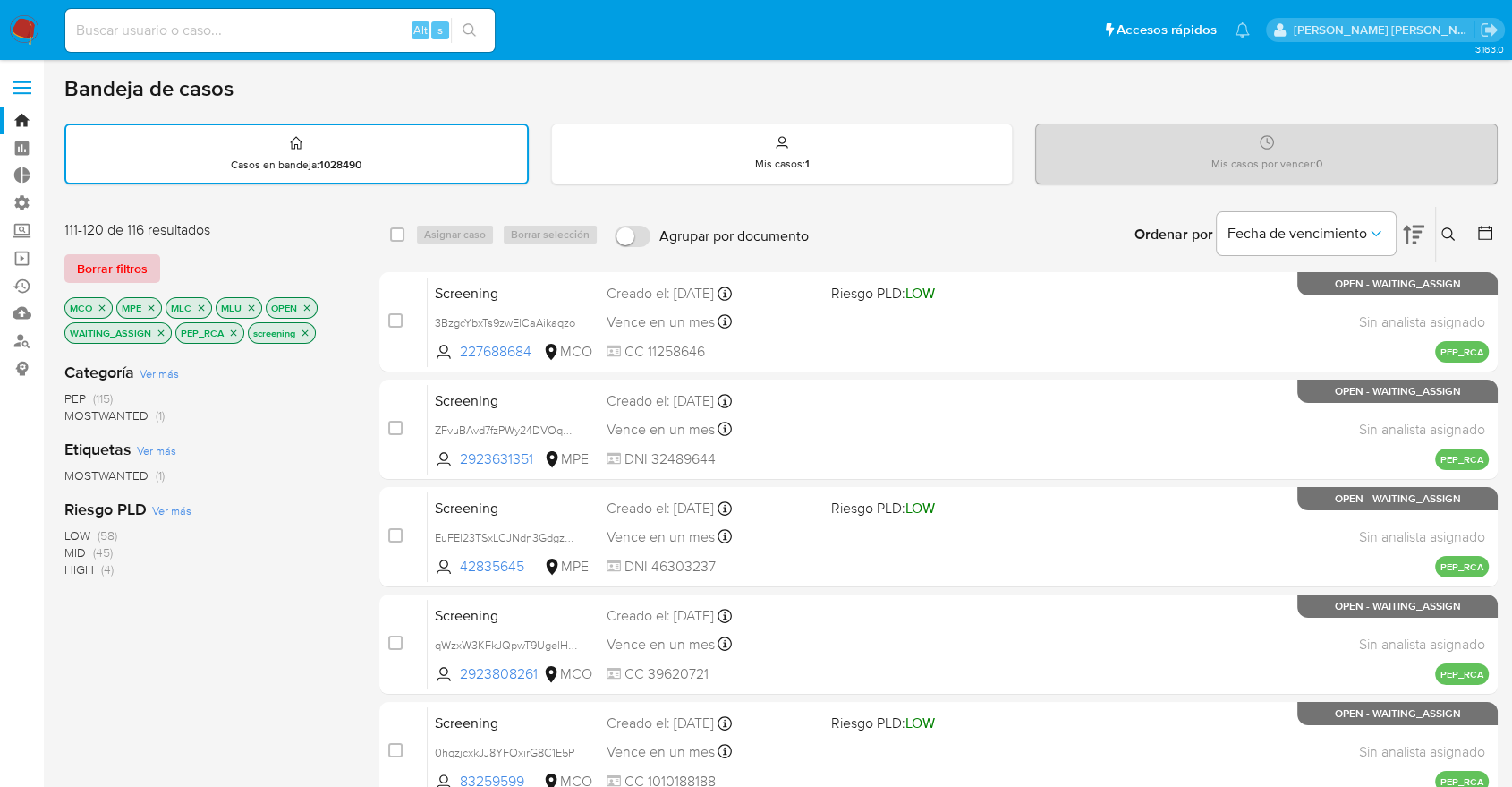
click at [156, 256] on button "Borrar filtros" at bounding box center [113, 268] width 96 height 29
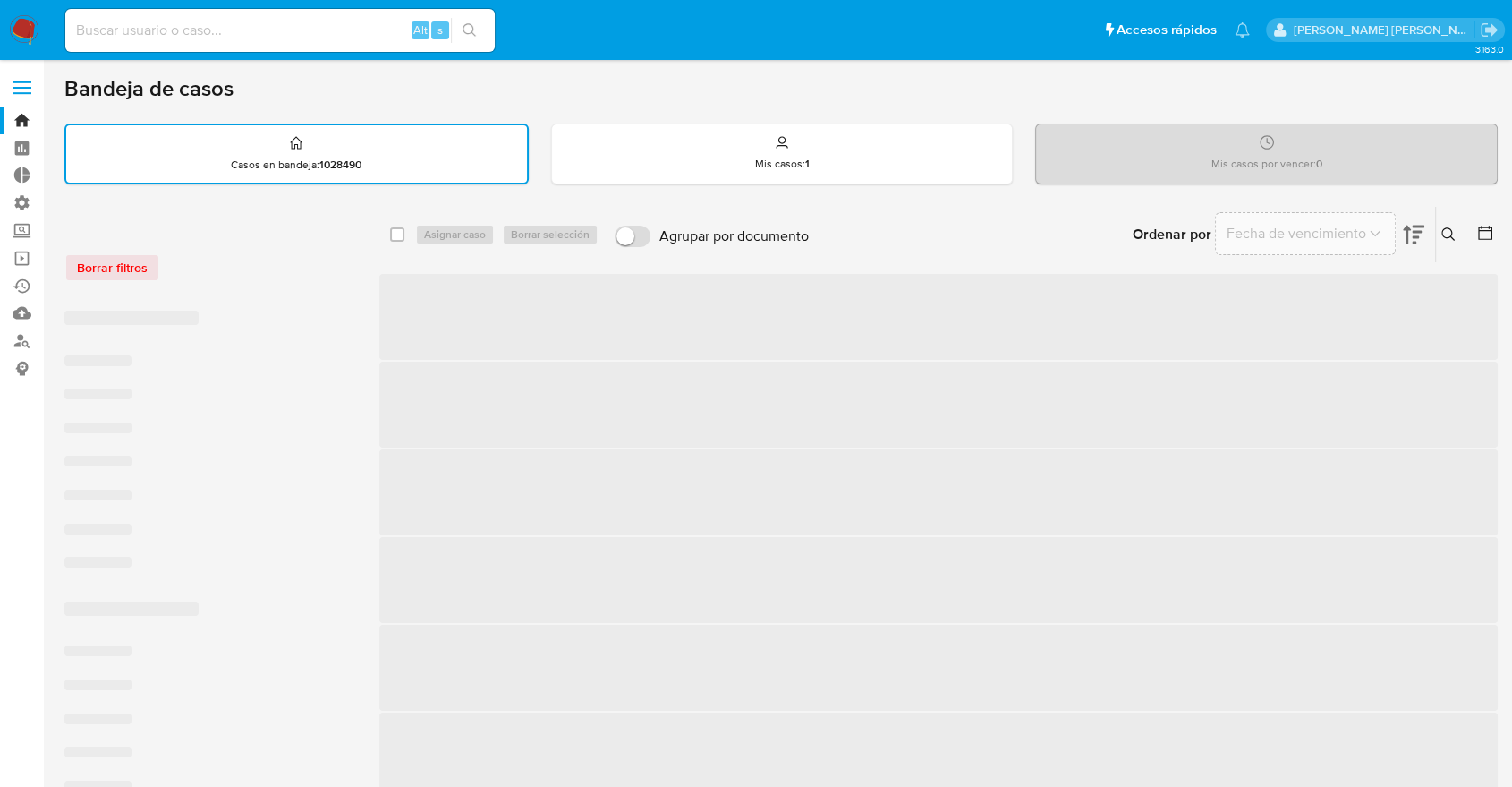
click at [196, 256] on div "Borrar filtros" at bounding box center [208, 267] width 286 height 29
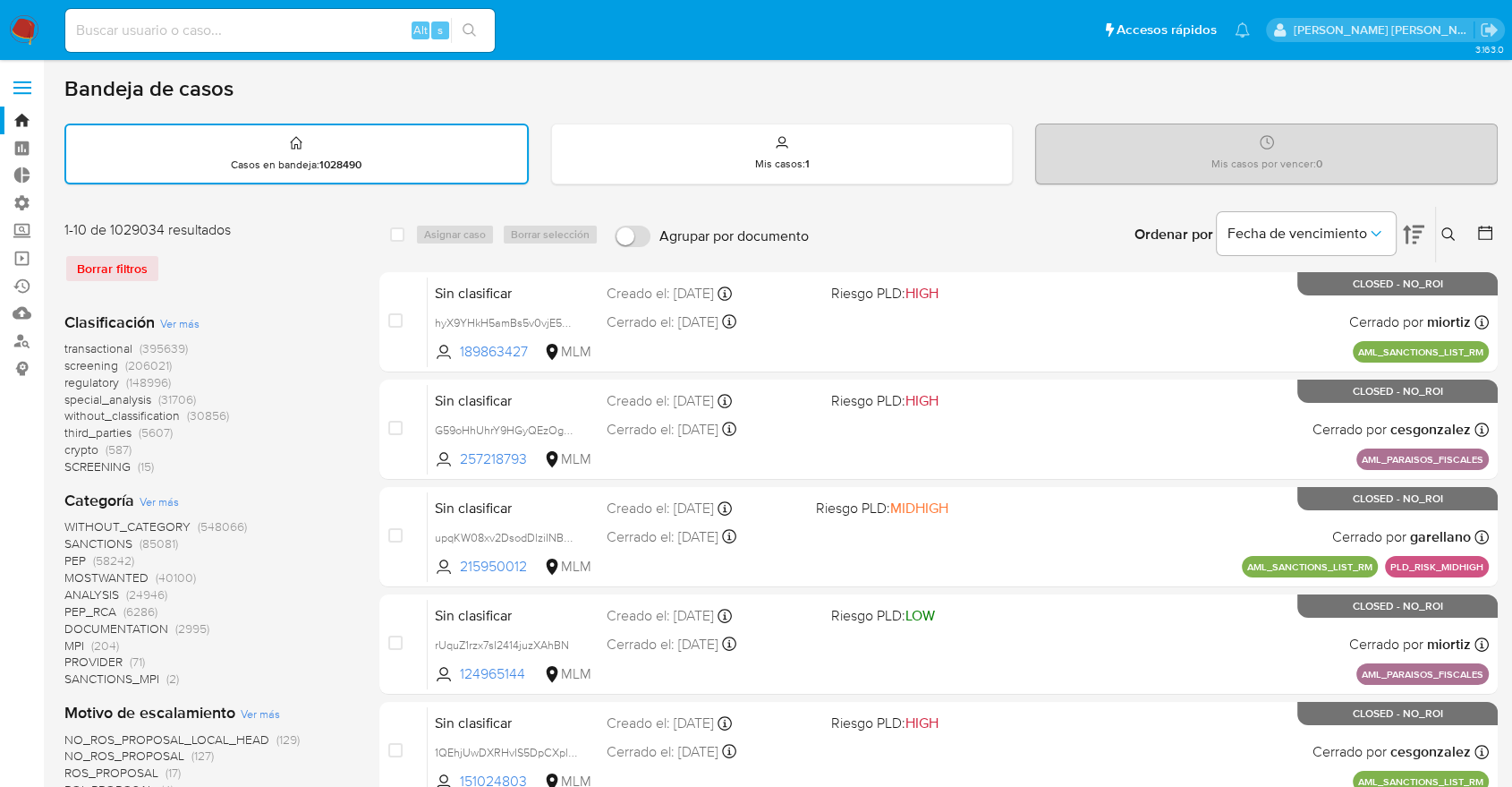
click at [67, 364] on span "screening" at bounding box center [91, 364] width 54 height 18
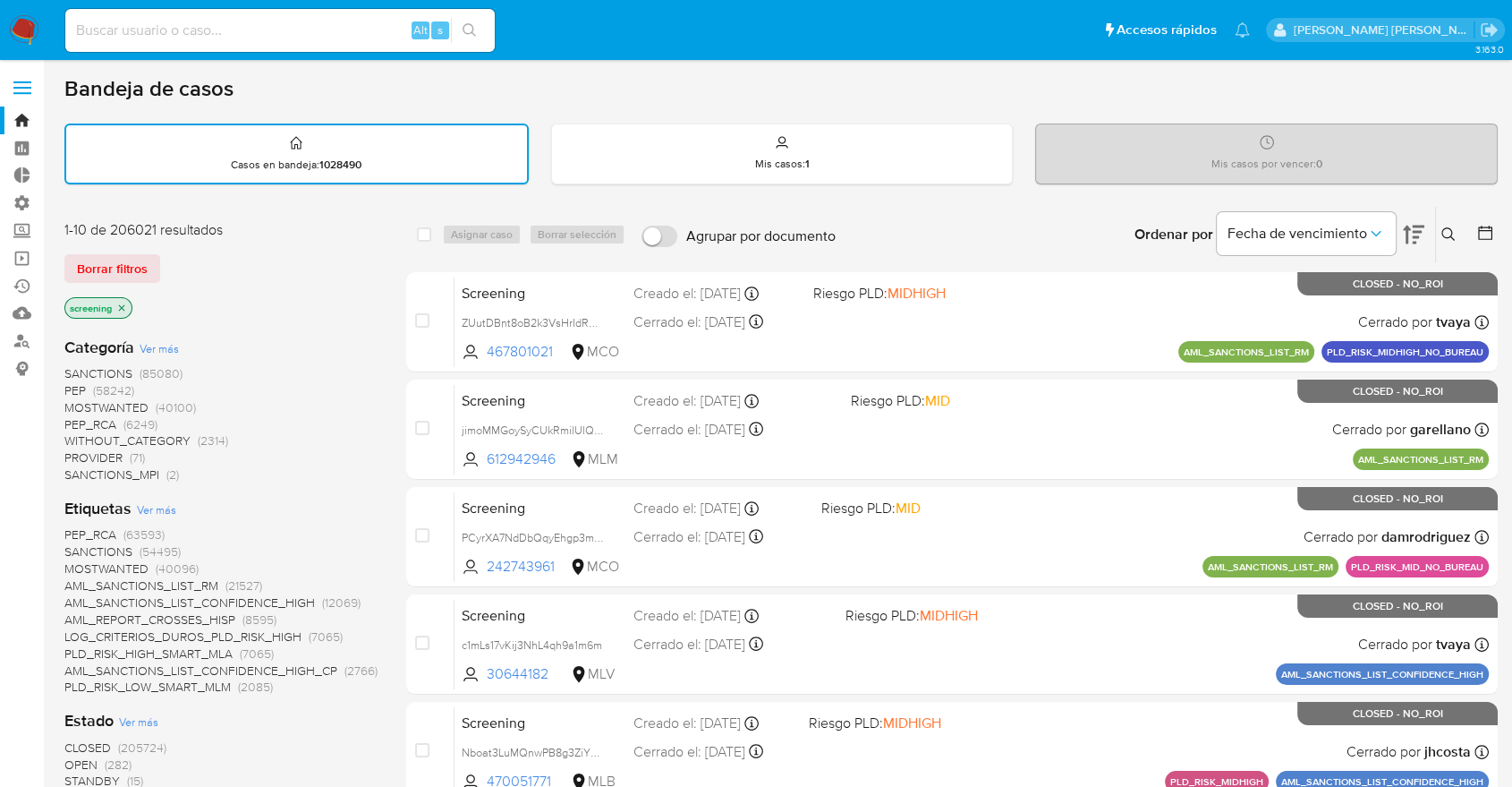
click at [72, 761] on span "OPEN" at bounding box center [81, 764] width 33 height 18
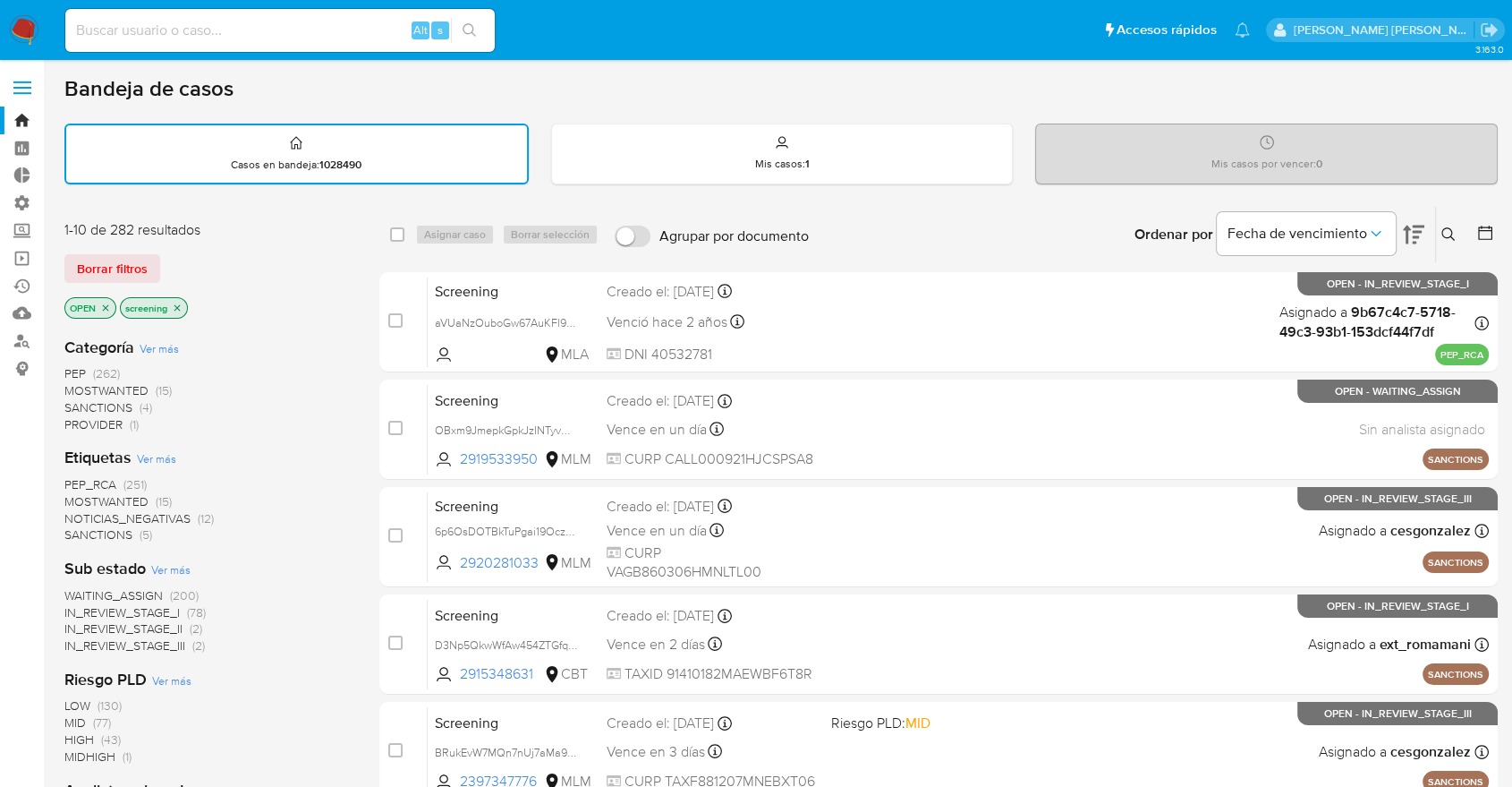
click at [170, 256] on div "Borrar filtros" at bounding box center [208, 268] width 286 height 29
click at [168, 256] on div "Borrar filtros" at bounding box center [208, 268] width 286 height 29
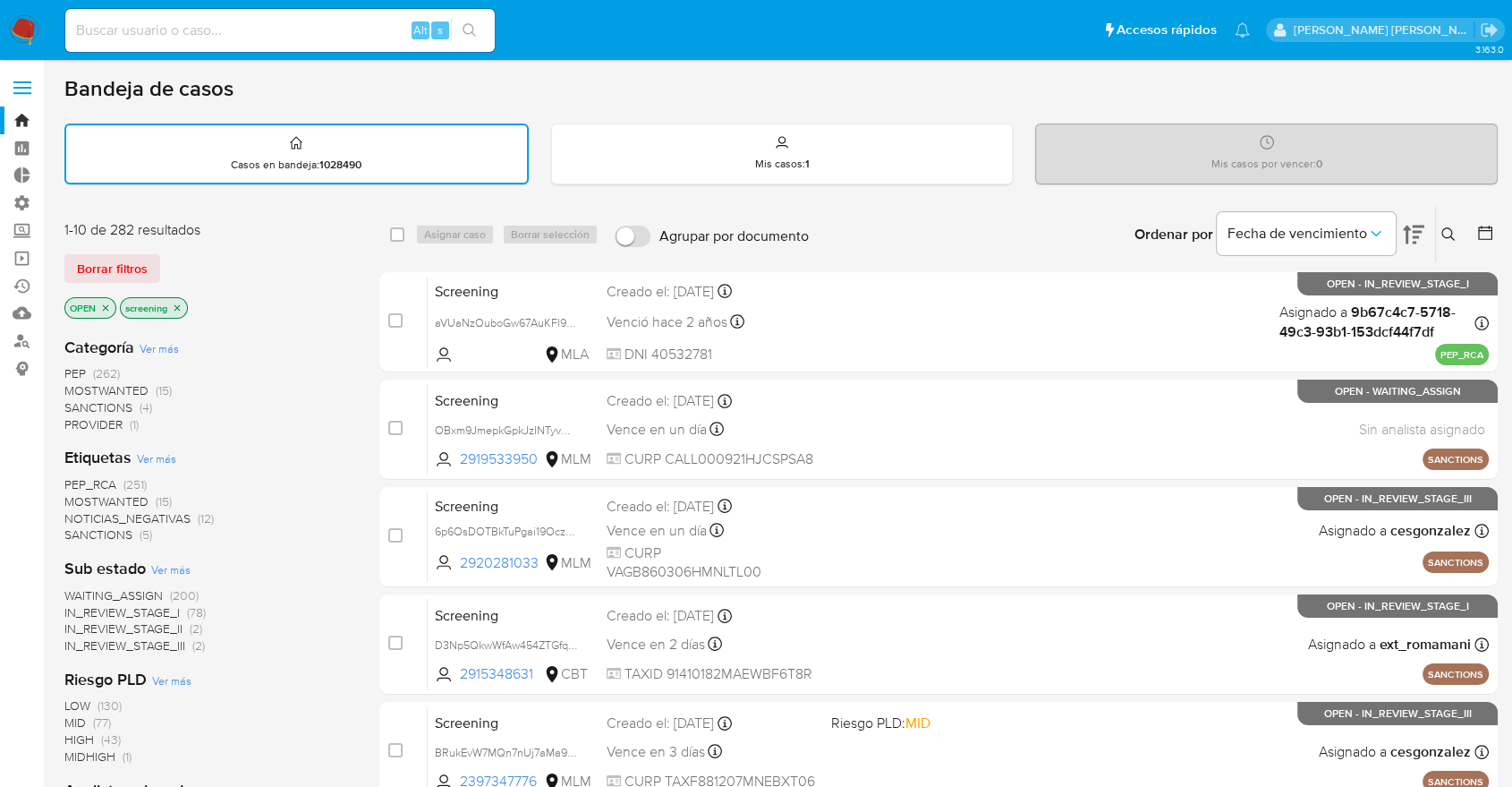
drag, startPoint x: 173, startPoint y: 268, endPoint x: 101, endPoint y: 249, distance: 74.5
click at [173, 268] on div "Borrar filtros" at bounding box center [208, 268] width 286 height 29
click at [178, 257] on div "Borrar filtros" at bounding box center [208, 268] width 286 height 29
click at [169, 258] on div "Borrar filtros" at bounding box center [208, 268] width 286 height 29
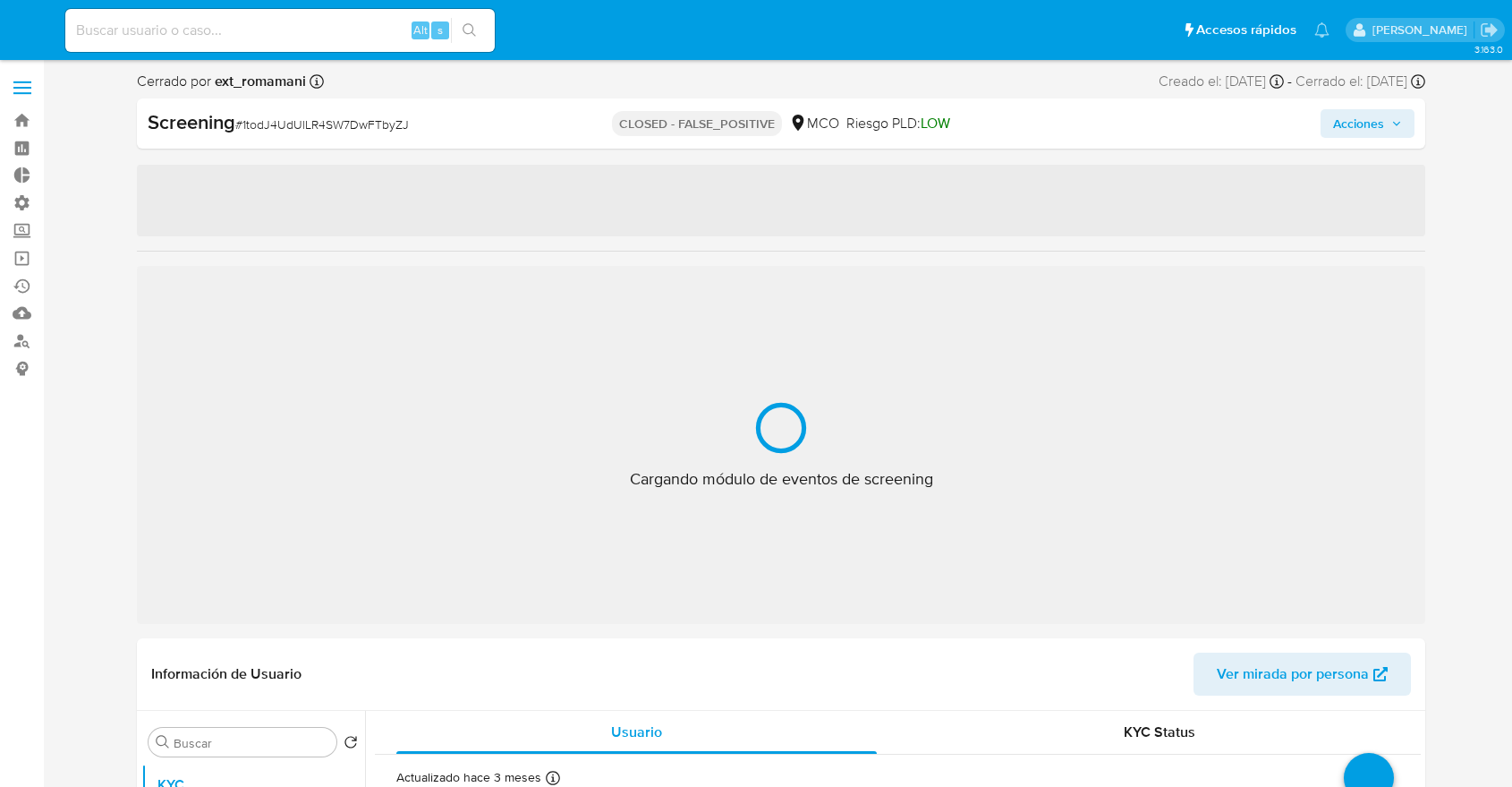
select select "10"
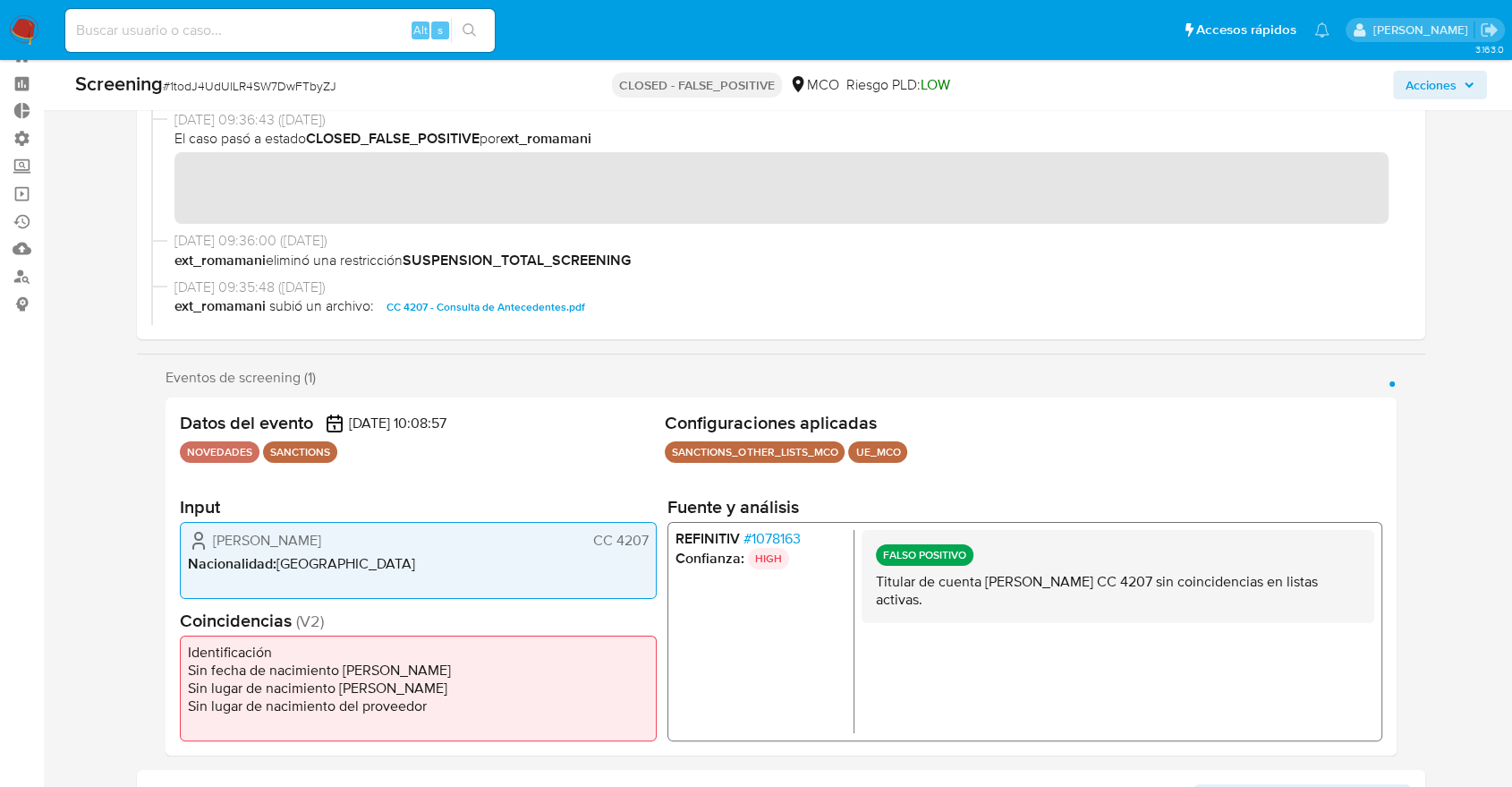
scroll to position [100, 0]
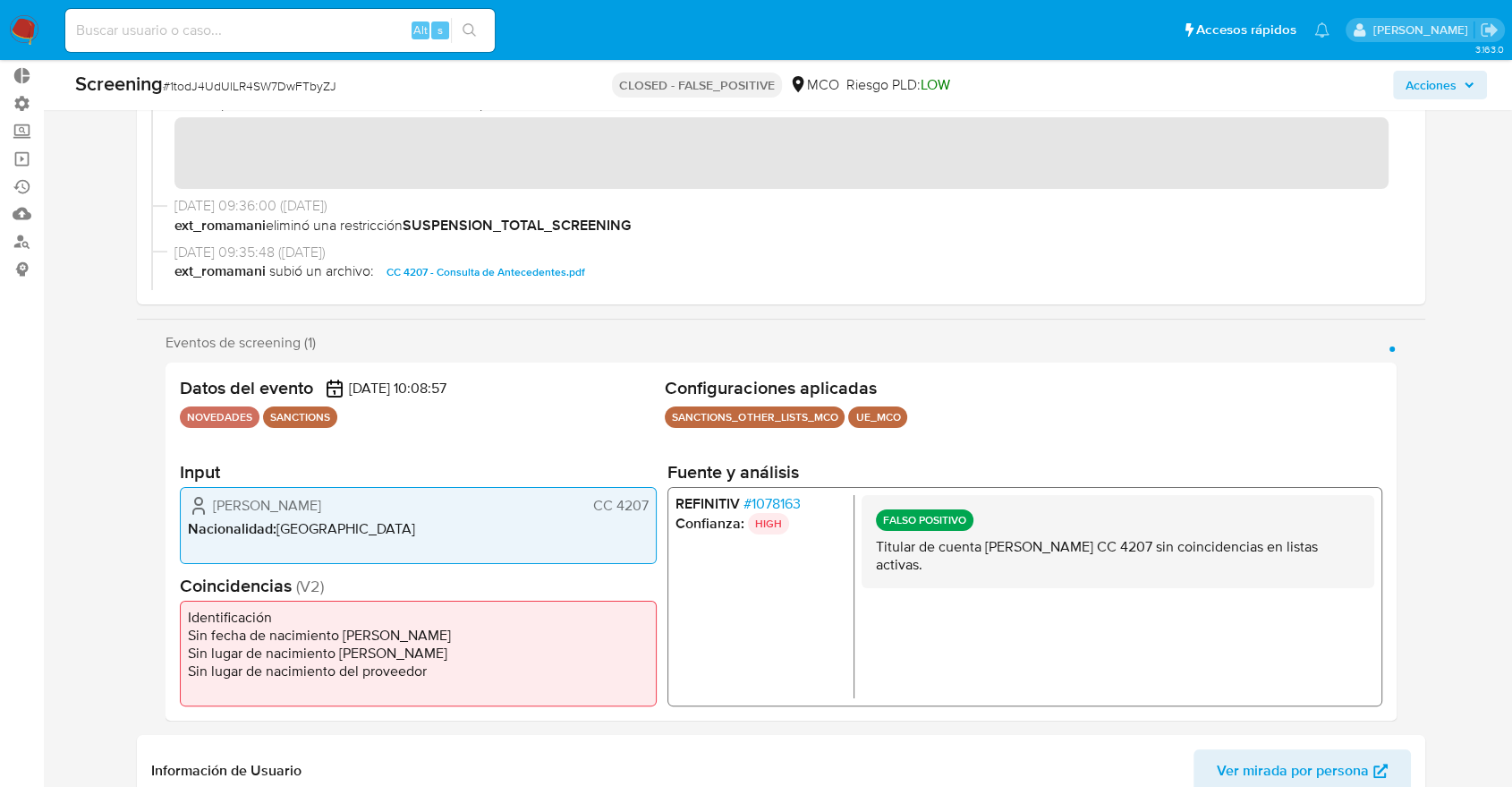
drag, startPoint x: 76, startPoint y: 471, endPoint x: 65, endPoint y: 445, distance: 28.2
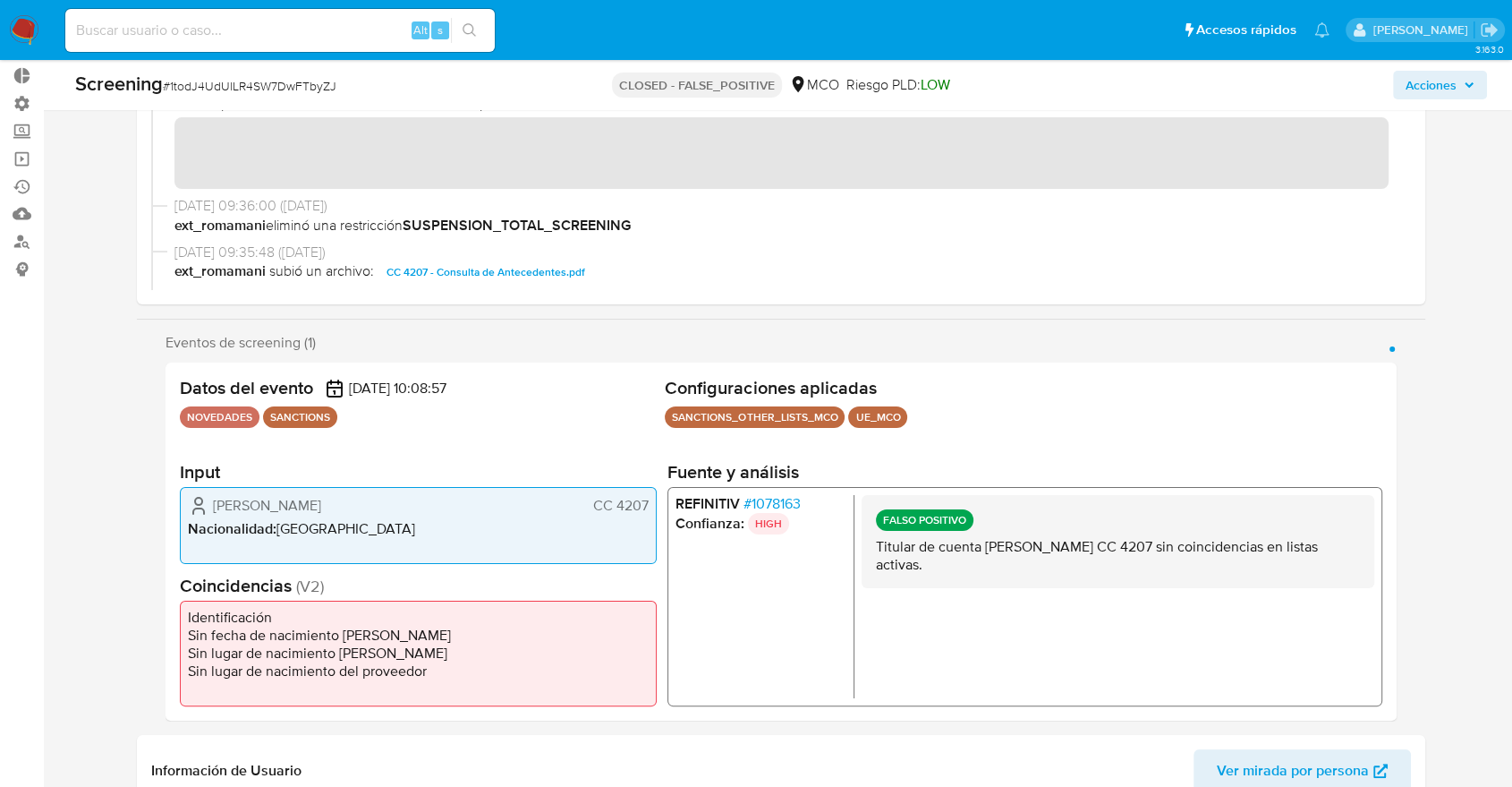
click at [154, 645] on div "Eventos de screening (1) Página 1 Datos del evento 30/09/2025 10:08:57 NOVEDADE…" at bounding box center [780, 527] width 1289 height 387
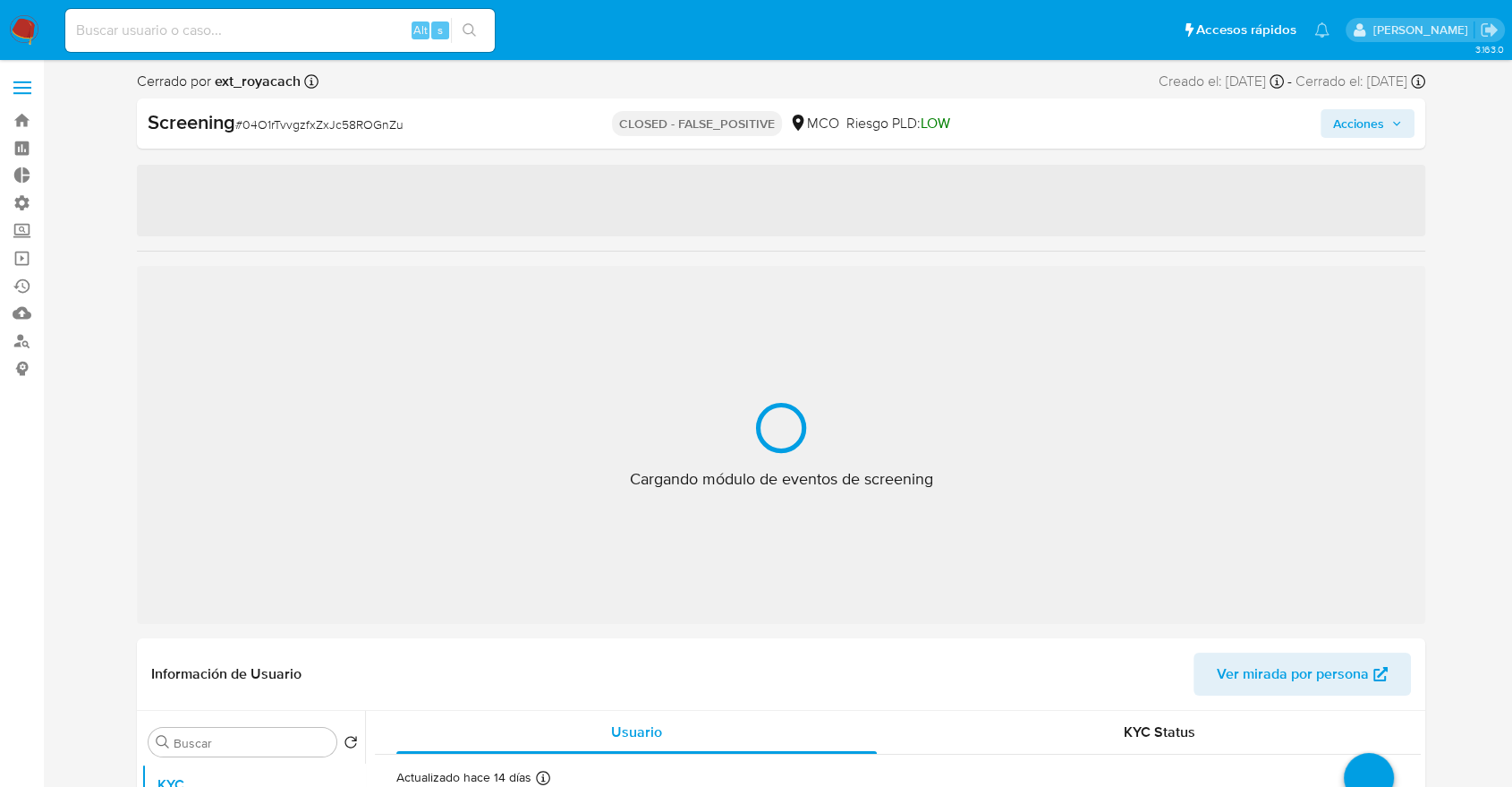
select select "10"
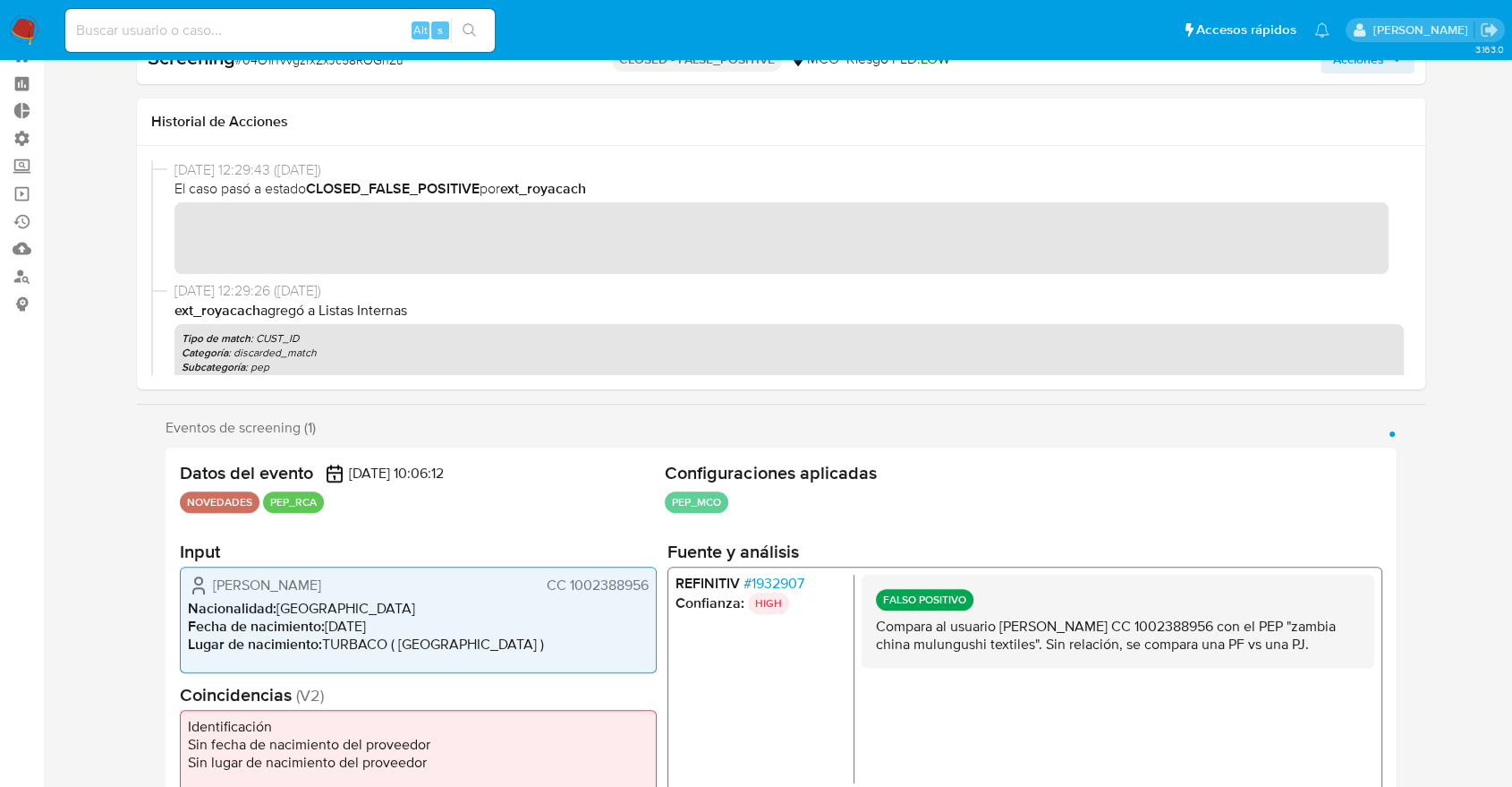
scroll to position [100, 0]
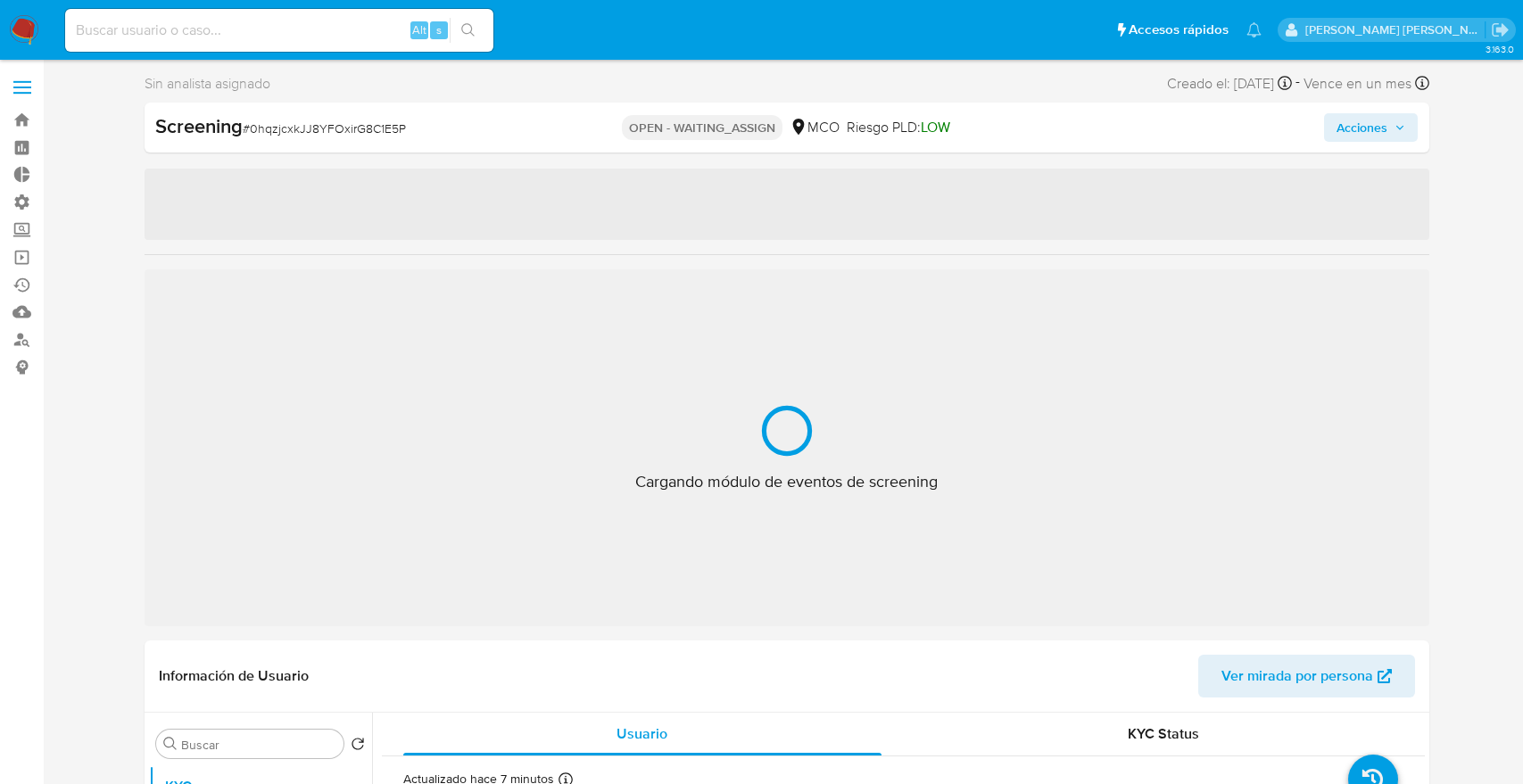
select select "10"
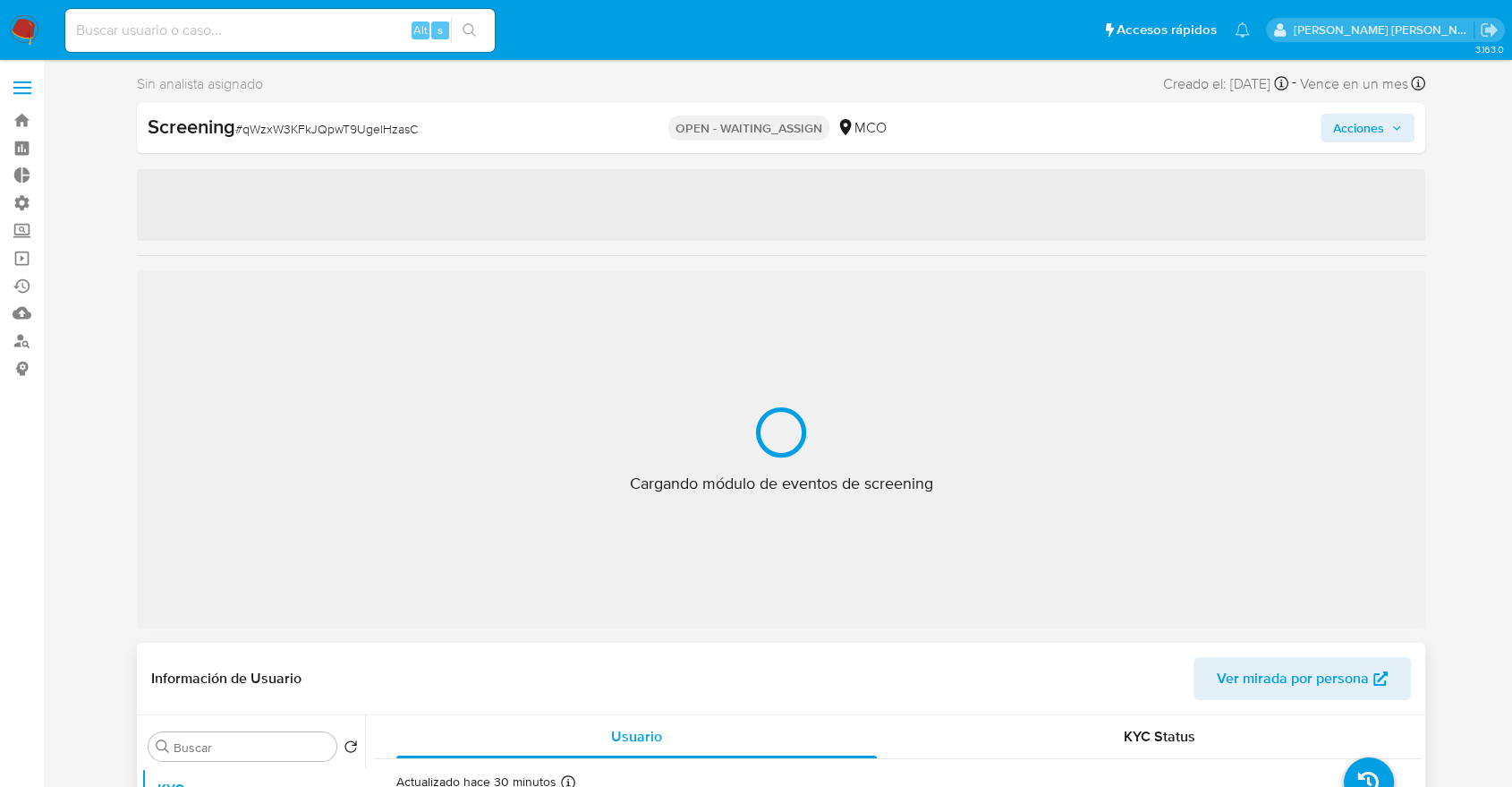
select select "10"
